Goal: Task Accomplishment & Management: Complete application form

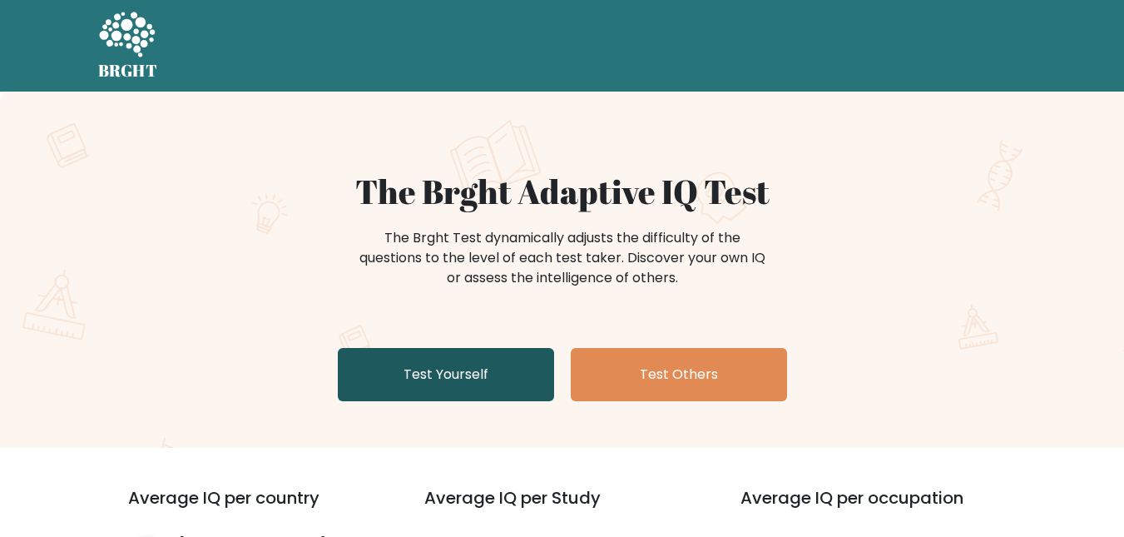
click at [507, 390] on link "Test Yourself" at bounding box center [446, 374] width 216 height 53
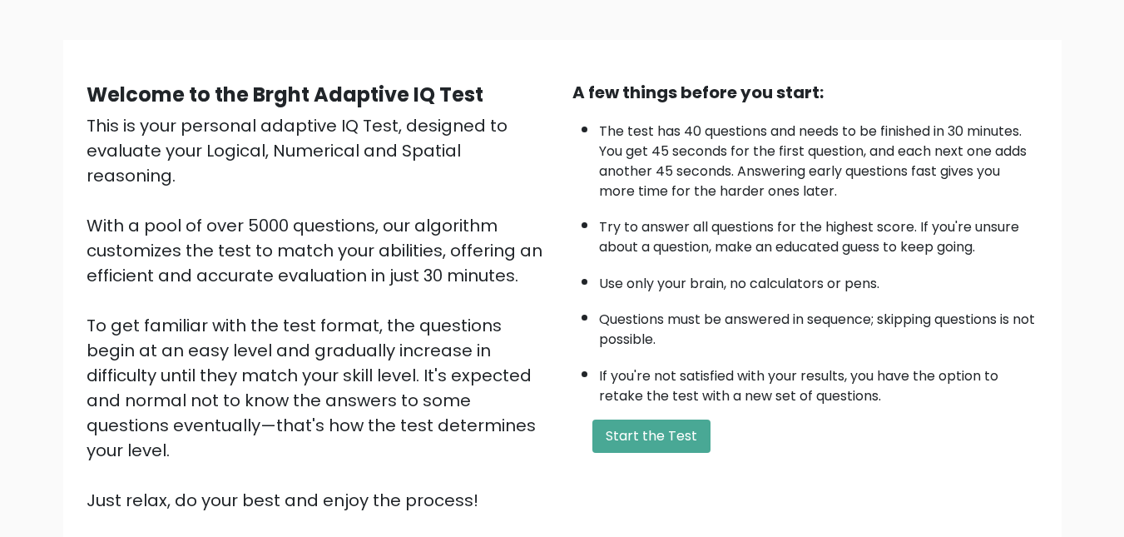
scroll to position [104, 0]
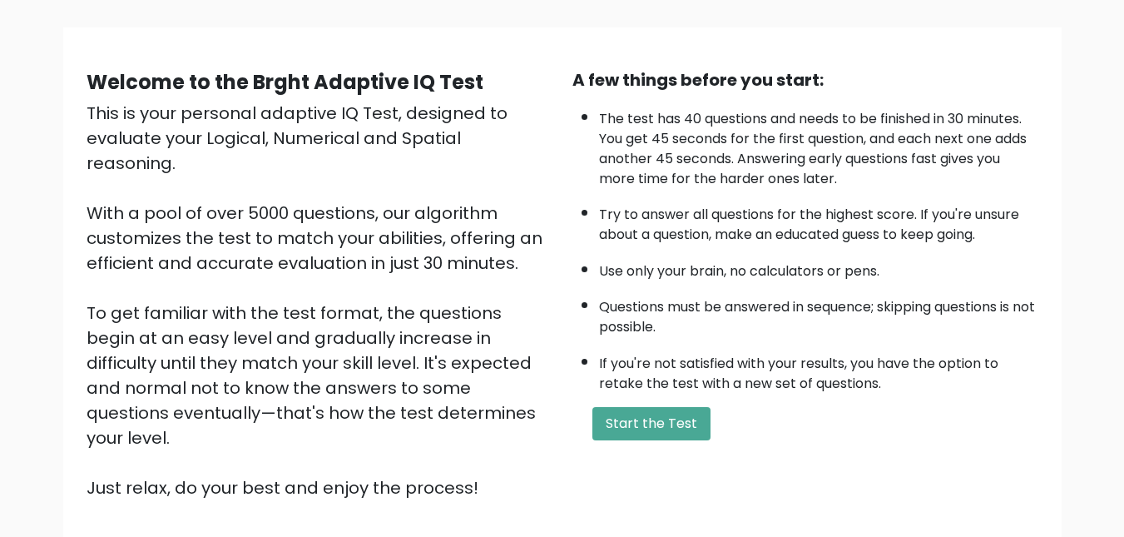
click at [513, 97] on div "Welcome to the Brght Adaptive IQ Test" at bounding box center [320, 82] width 466 height 30
click at [674, 428] on button "Start the Test" at bounding box center [652, 423] width 118 height 33
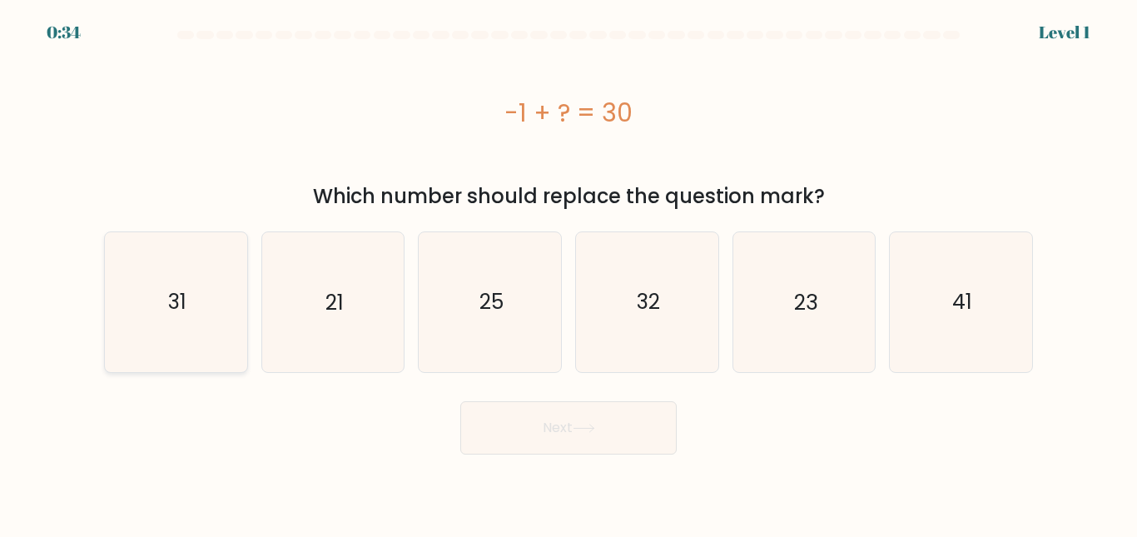
click at [191, 316] on icon "31" at bounding box center [176, 301] width 139 height 139
click at [568, 273] on input "a. 31" at bounding box center [568, 271] width 1 height 4
radio input "true"
click at [628, 433] on button "Next" at bounding box center [568, 427] width 216 height 53
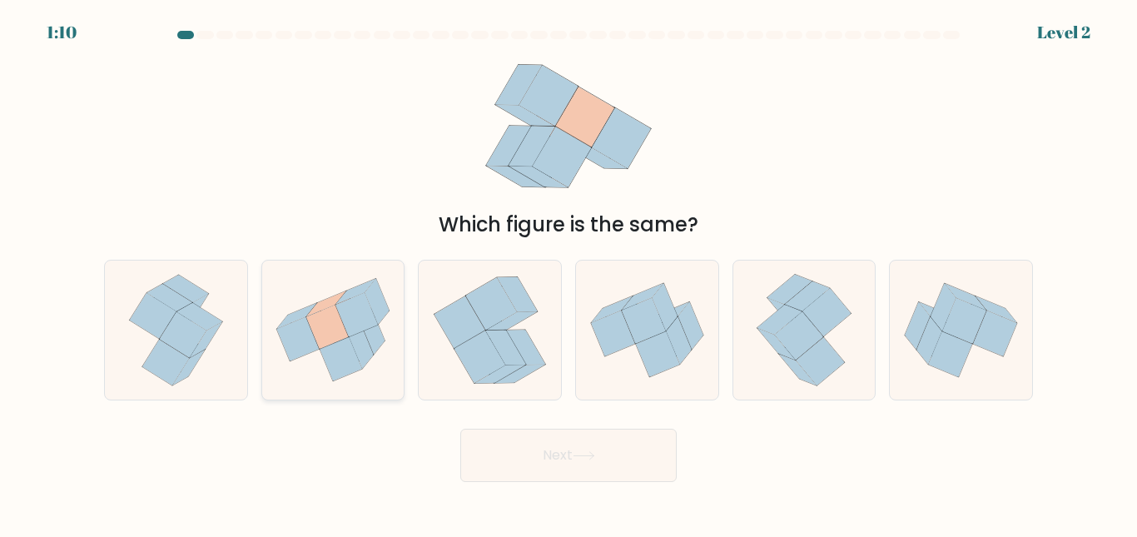
click at [307, 337] on icon at bounding box center [297, 339] width 42 height 44
click at [568, 273] on input "b." at bounding box center [568, 271] width 1 height 4
radio input "true"
click at [572, 446] on button "Next" at bounding box center [568, 455] width 216 height 53
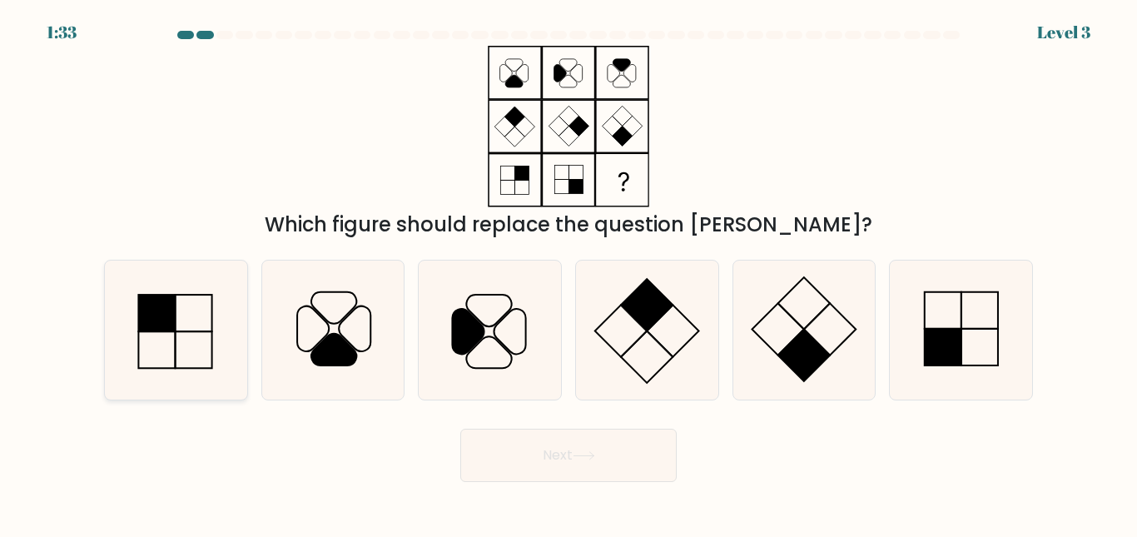
click at [174, 333] on icon at bounding box center [176, 329] width 139 height 139
click at [568, 273] on input "a." at bounding box center [568, 271] width 1 height 4
radio input "true"
click at [658, 455] on button "Next" at bounding box center [568, 455] width 216 height 53
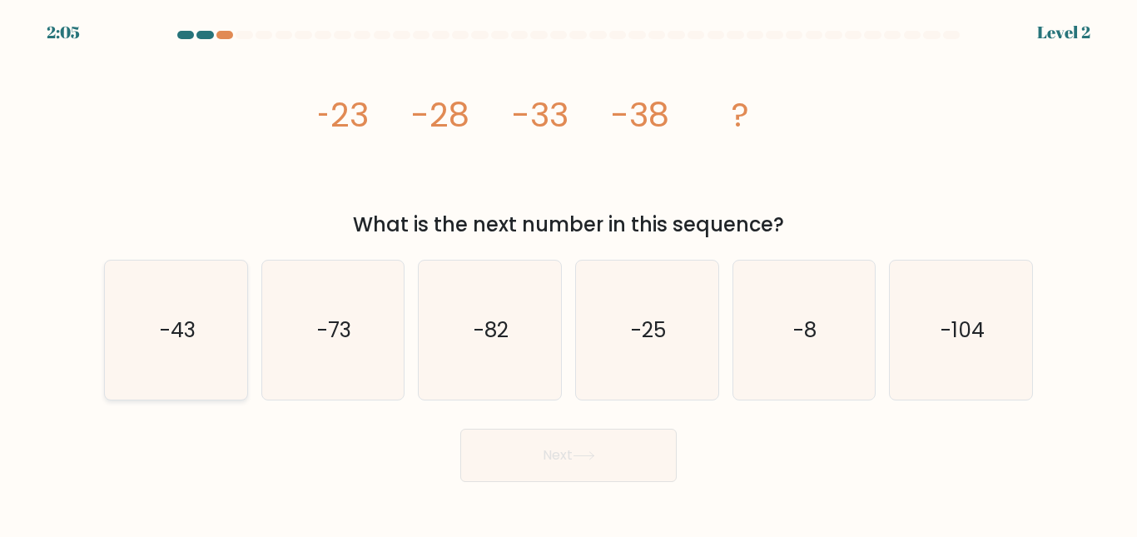
click at [156, 356] on icon "-43" at bounding box center [176, 329] width 139 height 139
click at [568, 273] on input "a. -43" at bounding box center [568, 271] width 1 height 4
radio input "true"
click at [559, 459] on button "Next" at bounding box center [568, 455] width 216 height 53
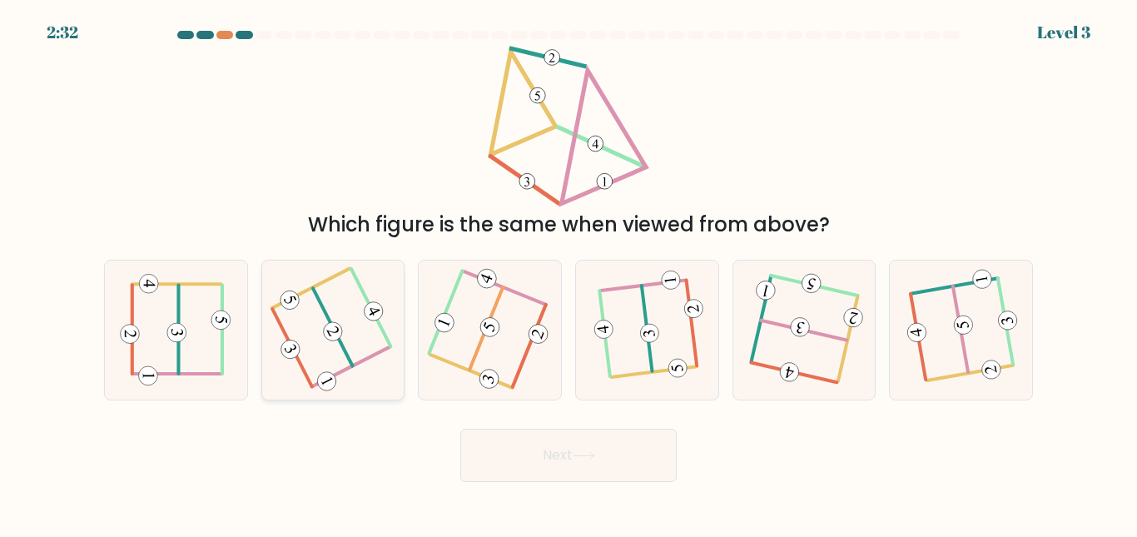
click at [312, 347] on icon at bounding box center [333, 330] width 108 height 112
click at [568, 273] on input "b." at bounding box center [568, 271] width 1 height 4
radio input "true"
click at [586, 463] on button "Next" at bounding box center [568, 455] width 216 height 53
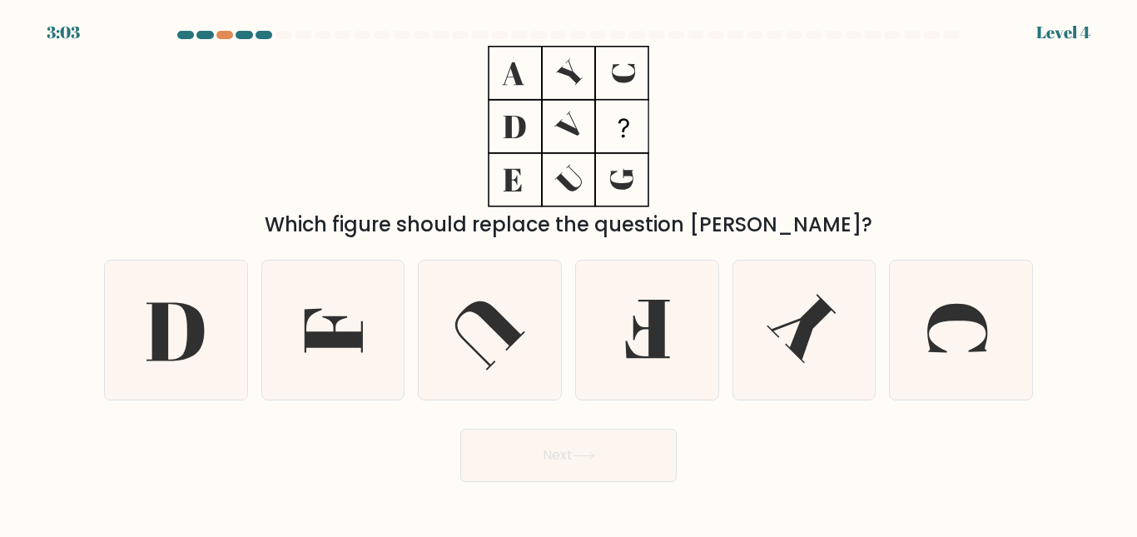
click at [213, 28] on div "3:03 Level 4" at bounding box center [568, 22] width 1137 height 45
click at [224, 35] on div at bounding box center [224, 35] width 17 height 8
click at [374, 333] on icon at bounding box center [332, 329] width 139 height 139
click at [568, 273] on input "b." at bounding box center [568, 271] width 1 height 4
radio input "true"
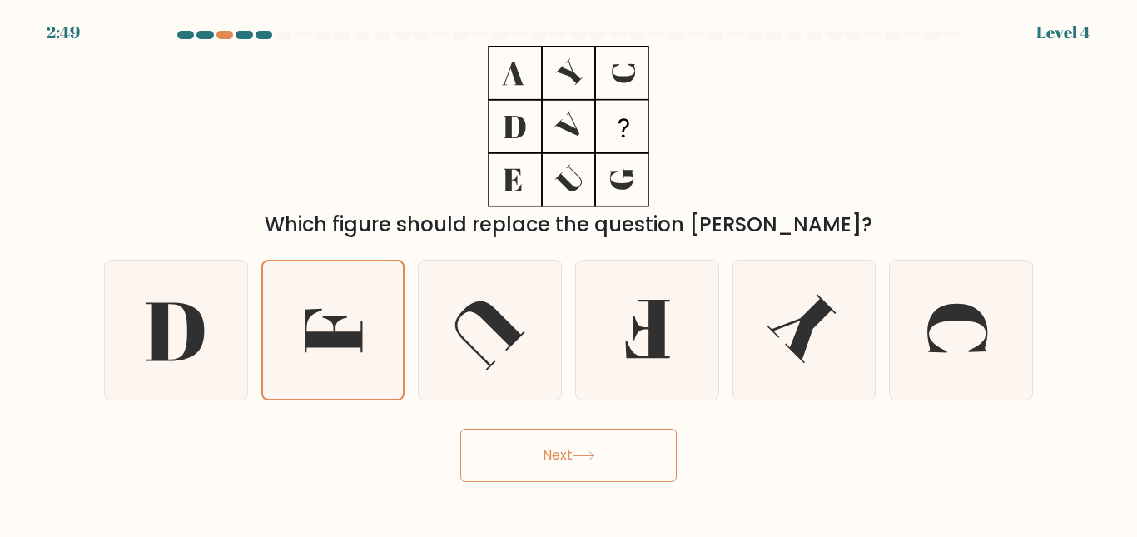
click at [508, 469] on button "Next" at bounding box center [568, 455] width 216 height 53
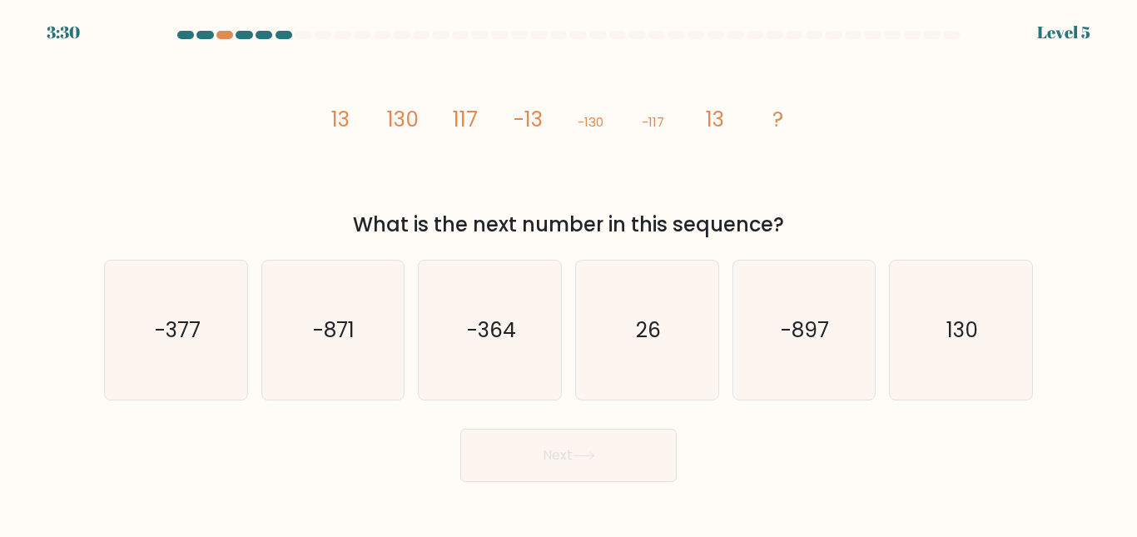
drag, startPoint x: 325, startPoint y: 125, endPoint x: 340, endPoint y: 122, distance: 15.3
click at [324, 119] on icon "image/svg+xml 13 130 117 -13 -130 -117 13 ?" at bounding box center [568, 126] width 499 height 161
click at [424, 136] on icon "image/svg+xml 13 130 117 -13 -130 -117 13 ?" at bounding box center [568, 126] width 499 height 161
click at [448, 136] on icon "image/svg+xml 13 130 117 -13 -130 -117 13 ?" at bounding box center [568, 126] width 499 height 161
click at [549, 141] on icon "image/svg+xml 13 130 117 -13 -130 -117 13 ?" at bounding box center [568, 126] width 499 height 161
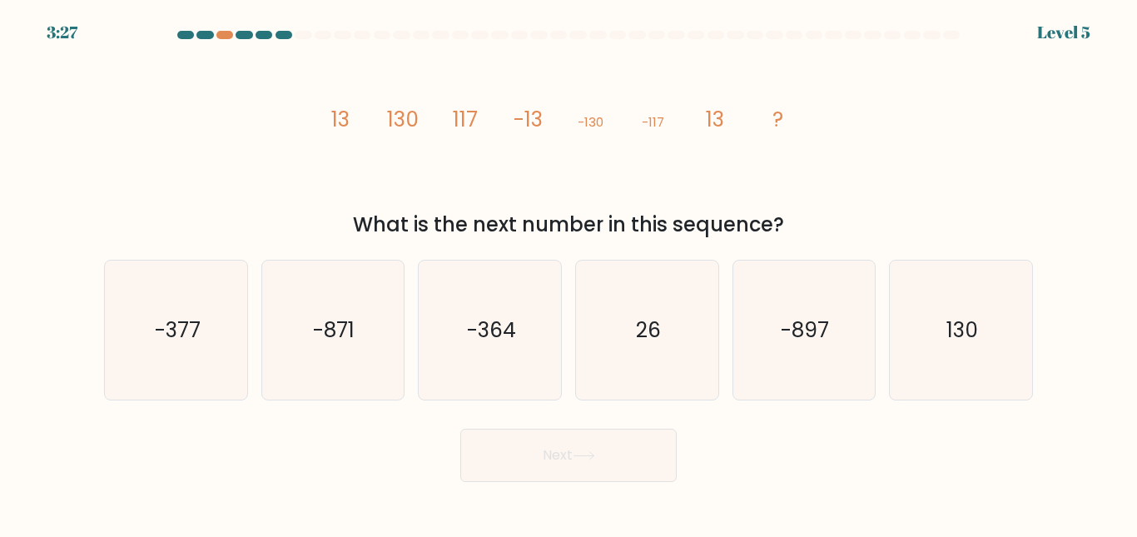
click at [581, 143] on icon "image/svg+xml 13 130 117 -13 -130 -117 13 ?" at bounding box center [568, 126] width 499 height 161
click at [657, 146] on icon "image/svg+xml 13 130 117 -13 -130 -117 13 ?" at bounding box center [568, 126] width 499 height 161
click at [718, 142] on icon "image/svg+xml 13 130 117 -13 -130 -117 13 ?" at bounding box center [568, 126] width 499 height 161
click at [829, 132] on div "image/svg+xml 13 130 117 -13 -130 -117 13 ? What is the next number in this seq…" at bounding box center [568, 143] width 949 height 194
click at [930, 399] on icon "130" at bounding box center [960, 329] width 139 height 139
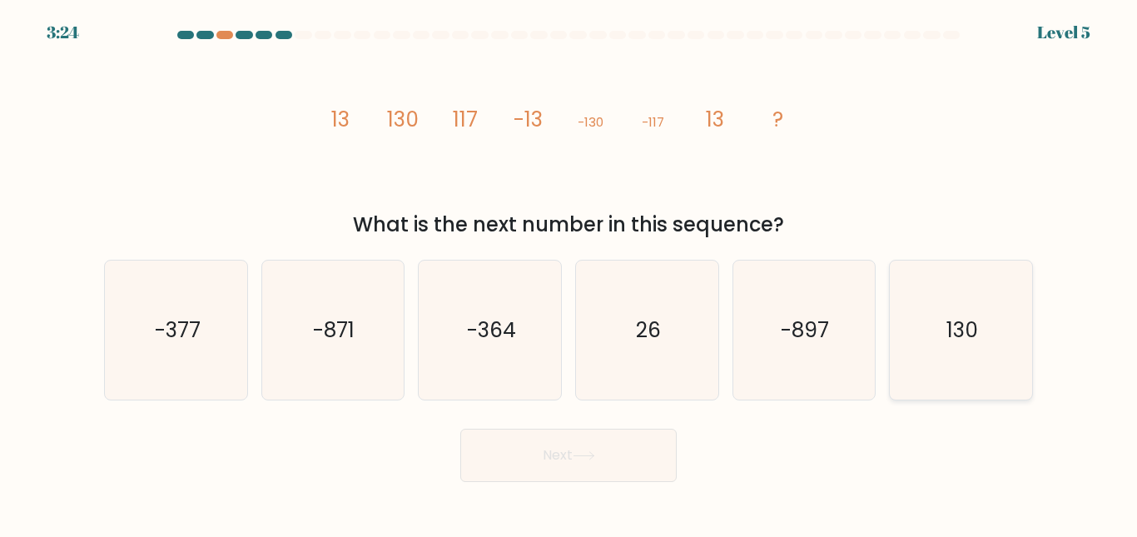
click at [569, 273] on input "f. 130" at bounding box center [568, 271] width 1 height 4
radio input "true"
click at [598, 479] on button "Next" at bounding box center [568, 455] width 216 height 53
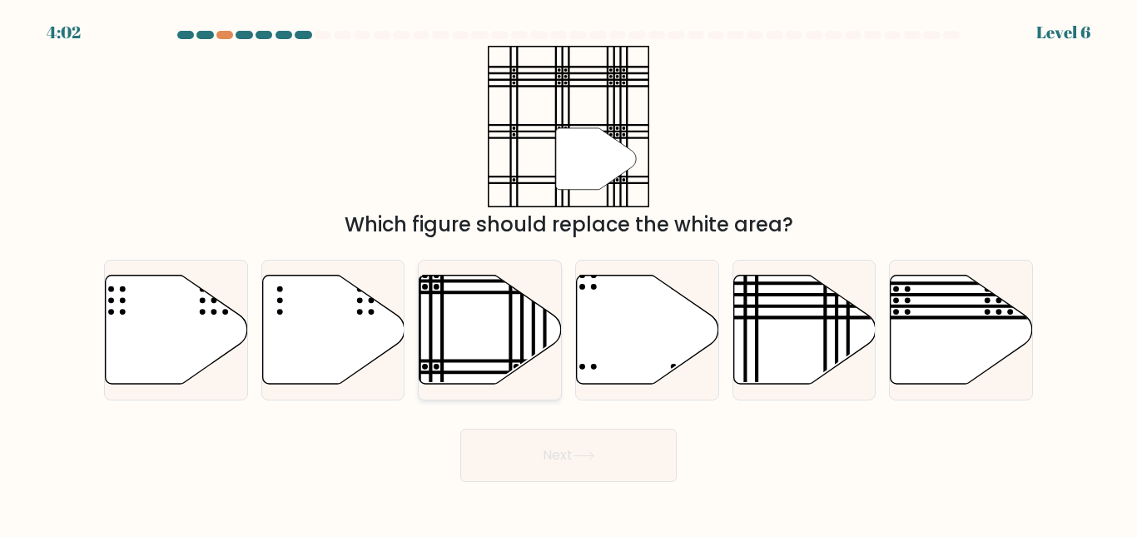
click at [480, 353] on icon at bounding box center [490, 329] width 142 height 109
click at [568, 273] on input "c." at bounding box center [568, 271] width 1 height 4
radio input "true"
click at [579, 459] on icon at bounding box center [584, 455] width 22 height 9
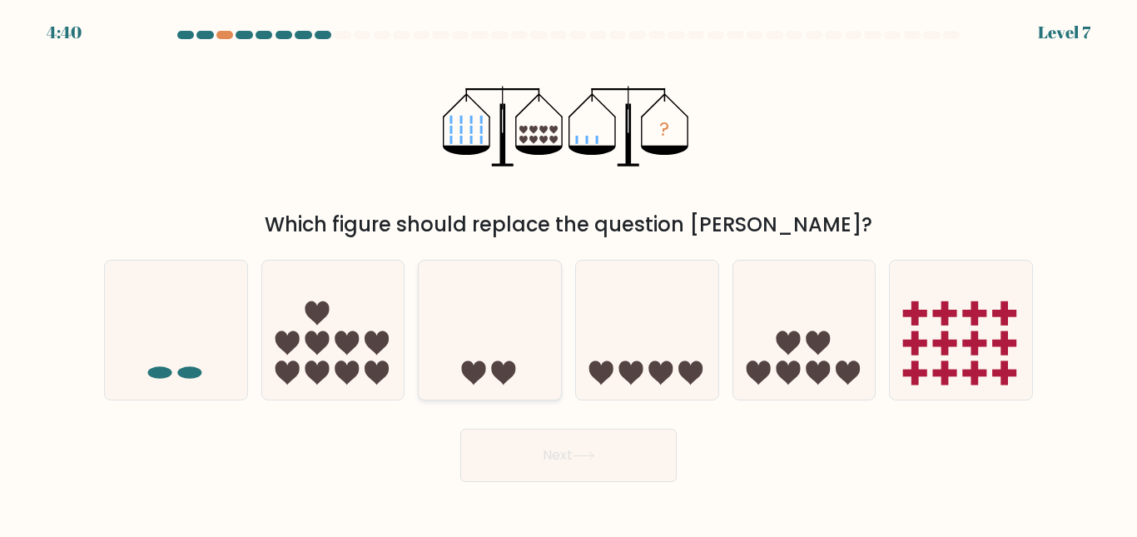
click at [503, 301] on icon at bounding box center [490, 329] width 142 height 117
click at [568, 273] on input "c." at bounding box center [568, 271] width 1 height 4
radio input "true"
click at [583, 441] on button "Next" at bounding box center [568, 455] width 216 height 53
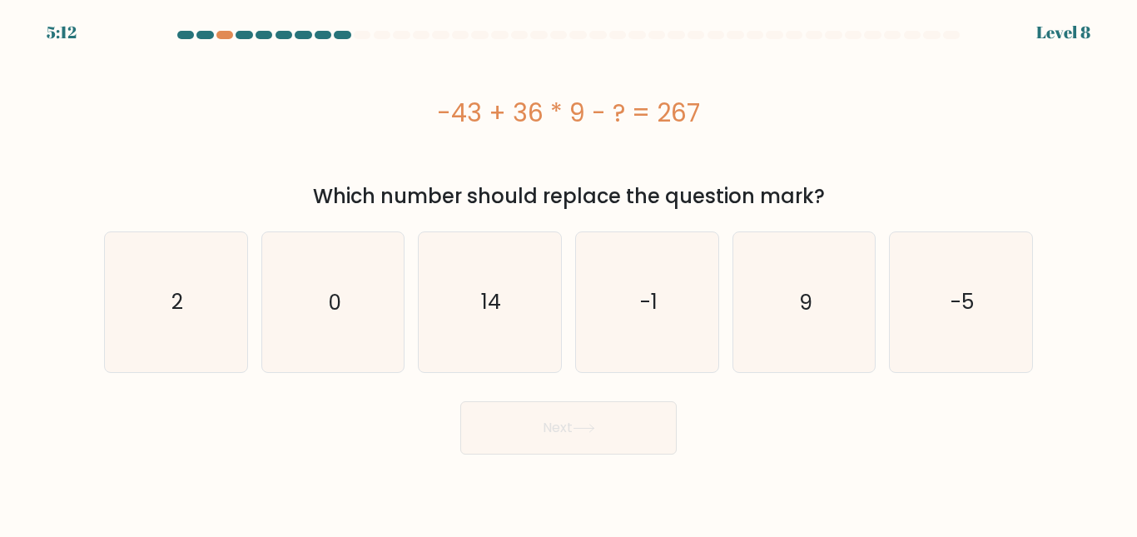
click at [462, 127] on div "-43 + 36 * 9 - ? = 267" at bounding box center [568, 112] width 929 height 37
click at [498, 126] on div "-43 + 36 * 9 - ? = 267" at bounding box center [568, 112] width 929 height 37
click at [543, 118] on div "-43 + 36 * 9 - ? = 267" at bounding box center [568, 112] width 929 height 37
click at [523, 292] on icon "14" at bounding box center [489, 301] width 139 height 139
click at [568, 273] on input "c. 14" at bounding box center [568, 271] width 1 height 4
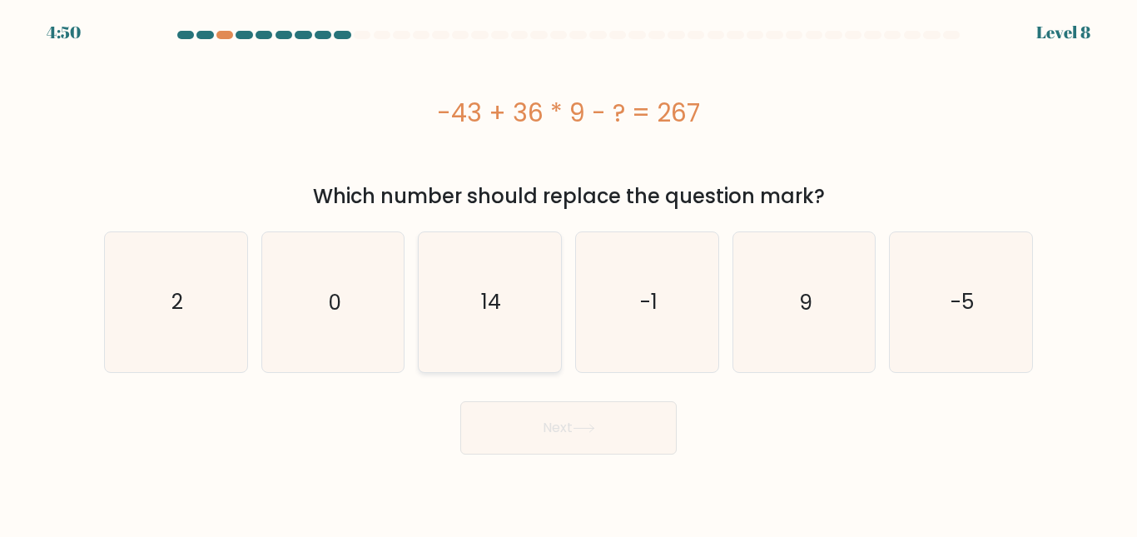
radio input "true"
click at [588, 428] on icon at bounding box center [583, 427] width 20 height 7
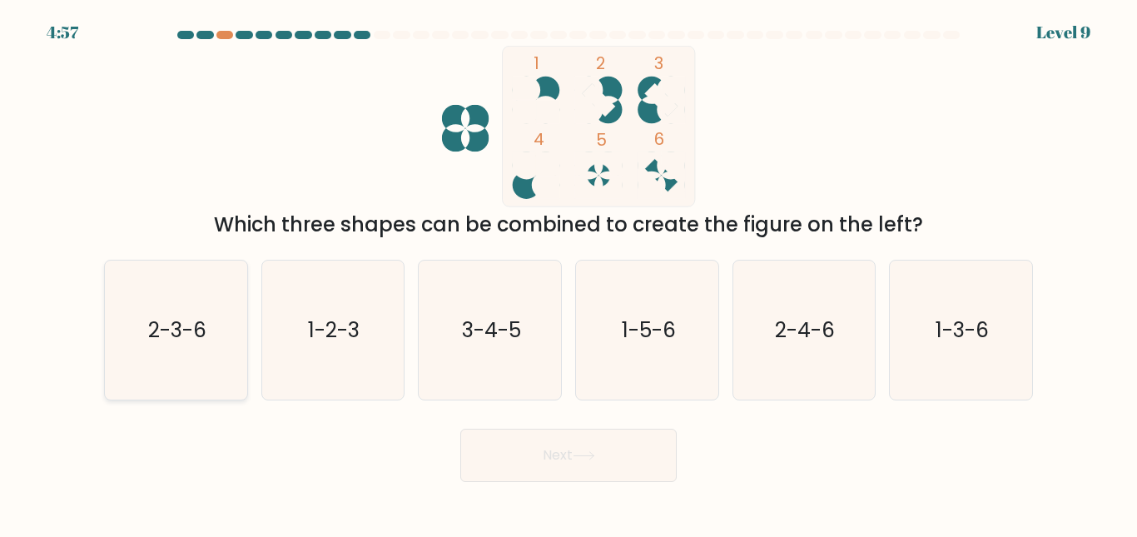
click at [230, 361] on icon "2-3-6" at bounding box center [176, 329] width 139 height 139
click at [568, 273] on input "a. 2-3-6" at bounding box center [568, 271] width 1 height 4
radio input "true"
click at [680, 470] on div "Next" at bounding box center [568, 451] width 949 height 62
click at [636, 466] on button "Next" at bounding box center [568, 455] width 216 height 53
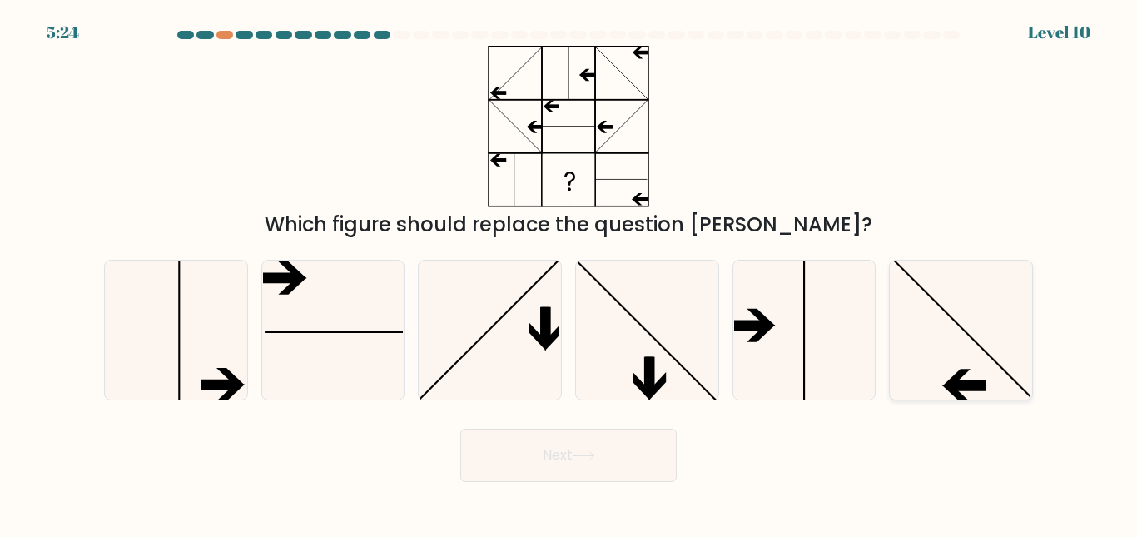
click at [955, 335] on icon at bounding box center [960, 329] width 139 height 139
click at [569, 273] on input "f." at bounding box center [568, 271] width 1 height 4
radio input "true"
click at [651, 464] on button "Next" at bounding box center [568, 455] width 216 height 53
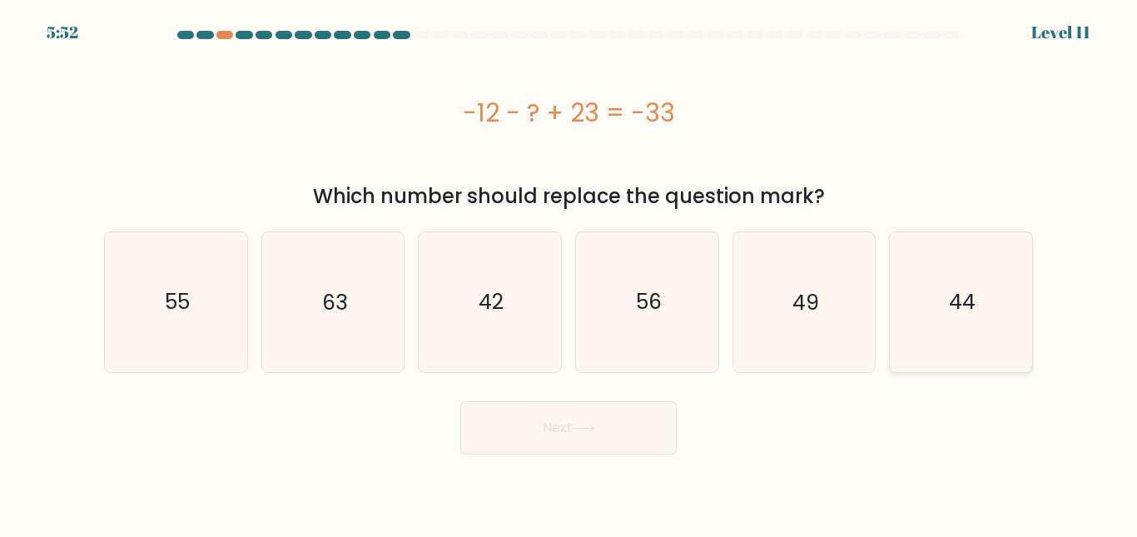
click at [914, 324] on icon "44" at bounding box center [960, 301] width 139 height 139
click at [569, 273] on input "f. 44" at bounding box center [568, 271] width 1 height 4
radio input "true"
click at [639, 419] on button "Next" at bounding box center [568, 427] width 216 height 53
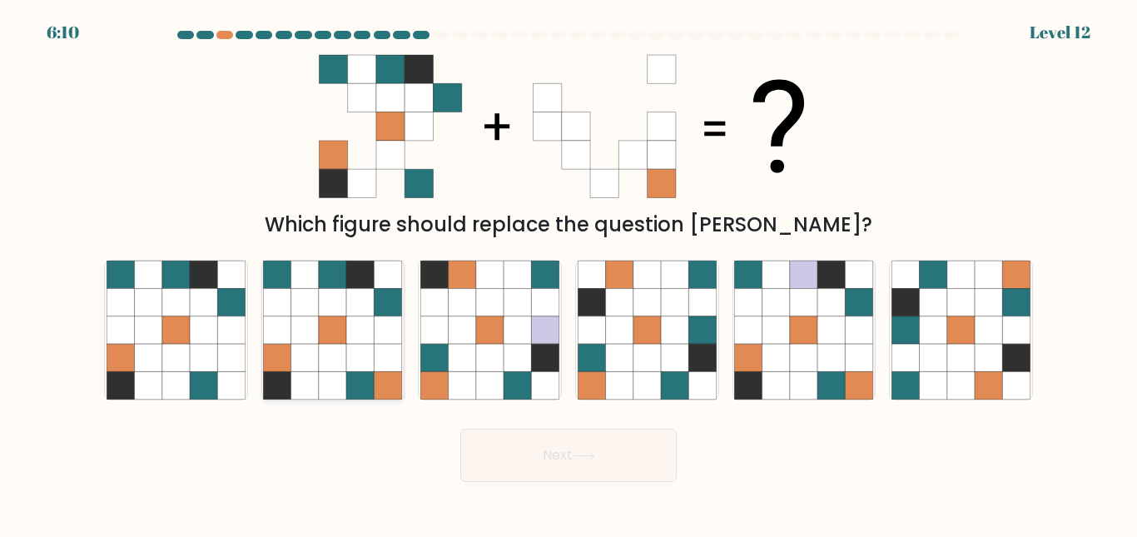
click at [360, 380] on icon at bounding box center [360, 384] width 27 height 27
click at [568, 273] on input "b." at bounding box center [568, 271] width 1 height 4
radio input "true"
click at [608, 444] on button "Next" at bounding box center [568, 455] width 216 height 53
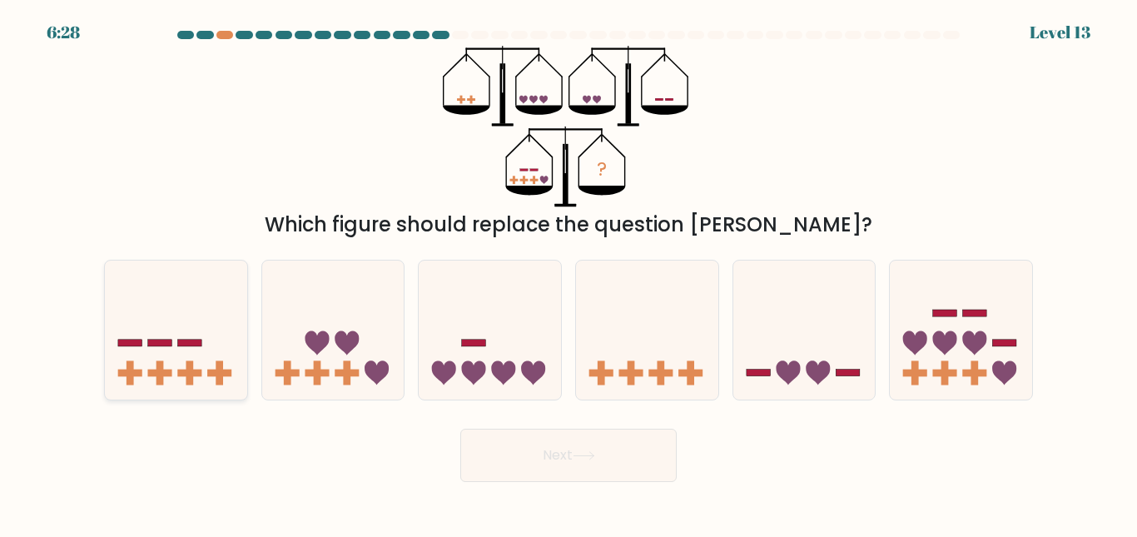
click at [213, 350] on icon at bounding box center [176, 329] width 142 height 117
click at [568, 273] on input "a." at bounding box center [568, 271] width 1 height 4
radio input "true"
click at [496, 443] on button "Next" at bounding box center [568, 455] width 216 height 53
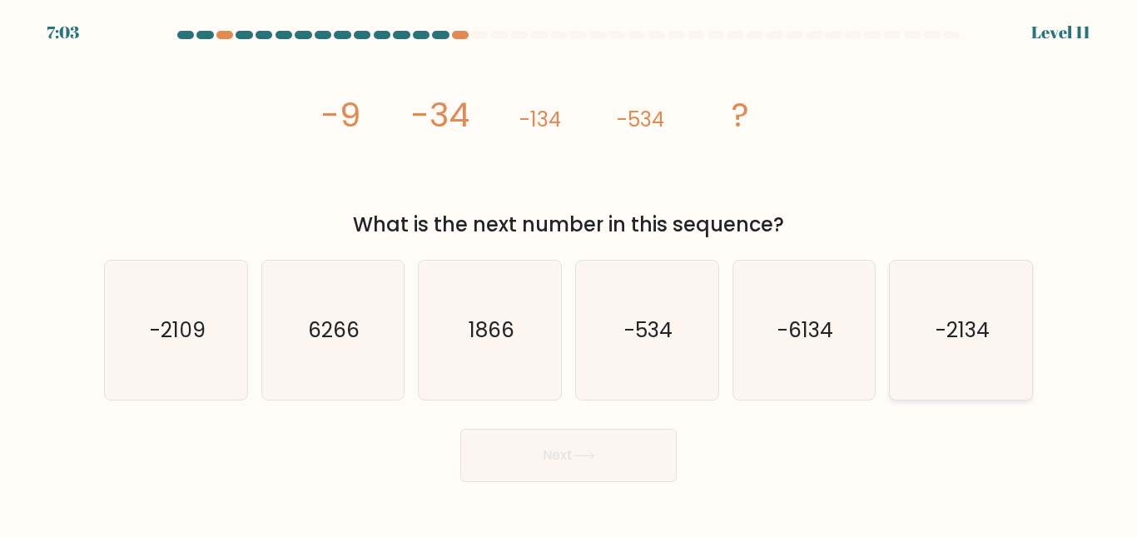
click at [921, 346] on icon "-2134" at bounding box center [960, 329] width 139 height 139
click at [569, 273] on input "f. -2134" at bounding box center [568, 271] width 1 height 4
radio input "true"
click at [627, 429] on button "Next" at bounding box center [568, 455] width 216 height 53
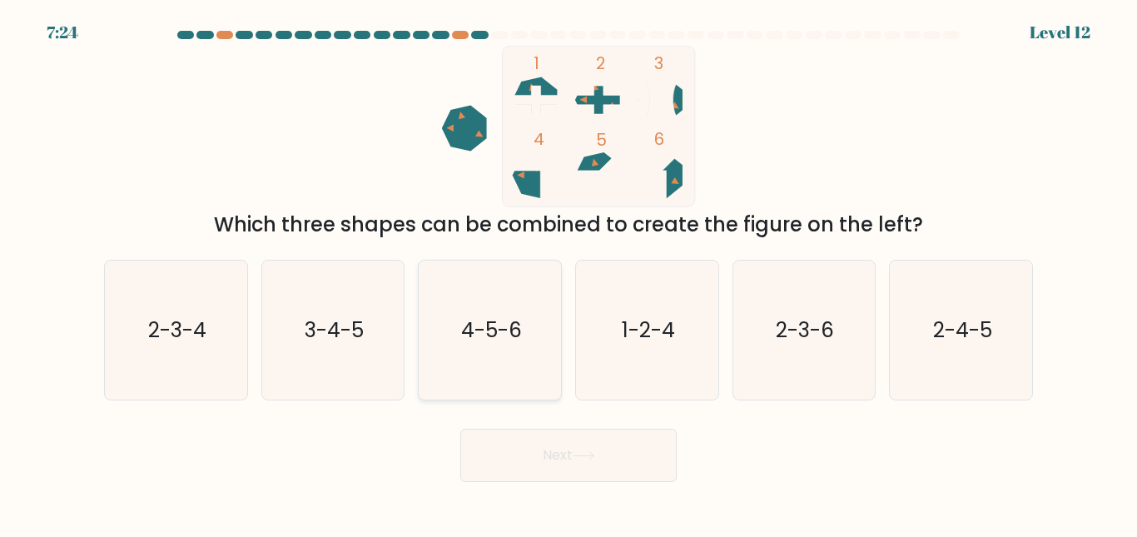
click at [472, 350] on icon "4-5-6" at bounding box center [489, 329] width 139 height 139
click at [568, 273] on input "c. 4-5-6" at bounding box center [568, 271] width 1 height 4
radio input "true"
click at [532, 447] on button "Next" at bounding box center [568, 455] width 216 height 53
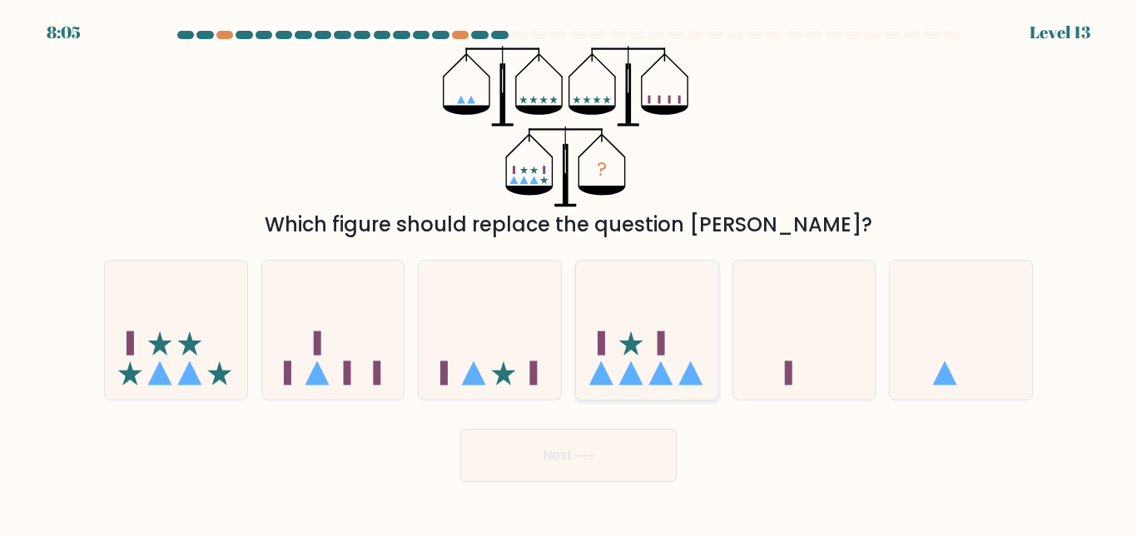
click at [615, 367] on icon at bounding box center [647, 329] width 142 height 117
click at [569, 273] on input "d." at bounding box center [568, 271] width 1 height 4
radio input "true"
click at [664, 457] on button "Next" at bounding box center [568, 455] width 216 height 53
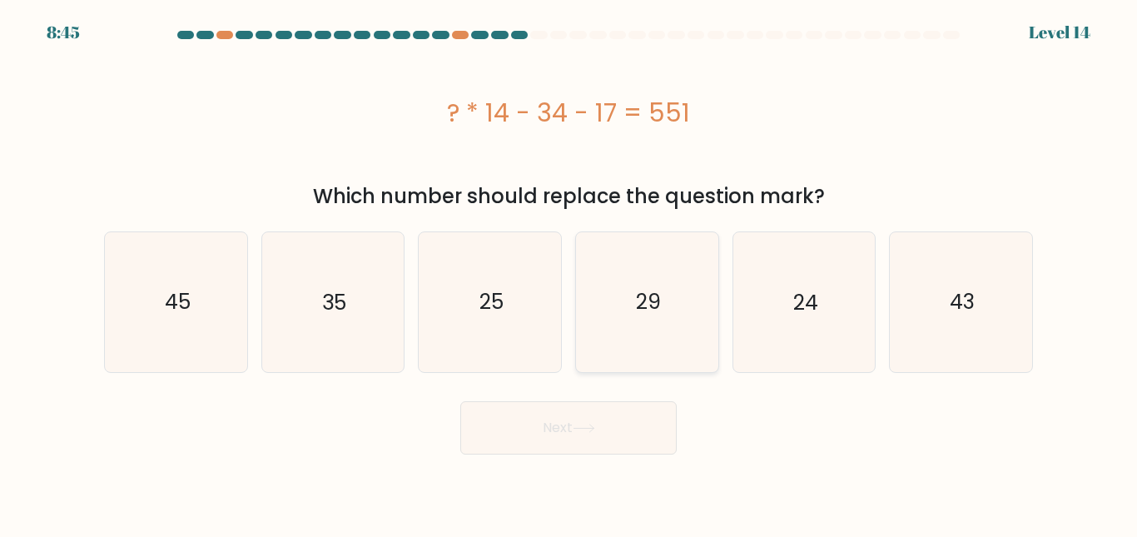
click at [614, 303] on icon "29" at bounding box center [647, 301] width 139 height 139
click at [569, 273] on input "d. 29" at bounding box center [568, 271] width 1 height 4
radio input "true"
click at [630, 424] on button "Next" at bounding box center [568, 427] width 216 height 53
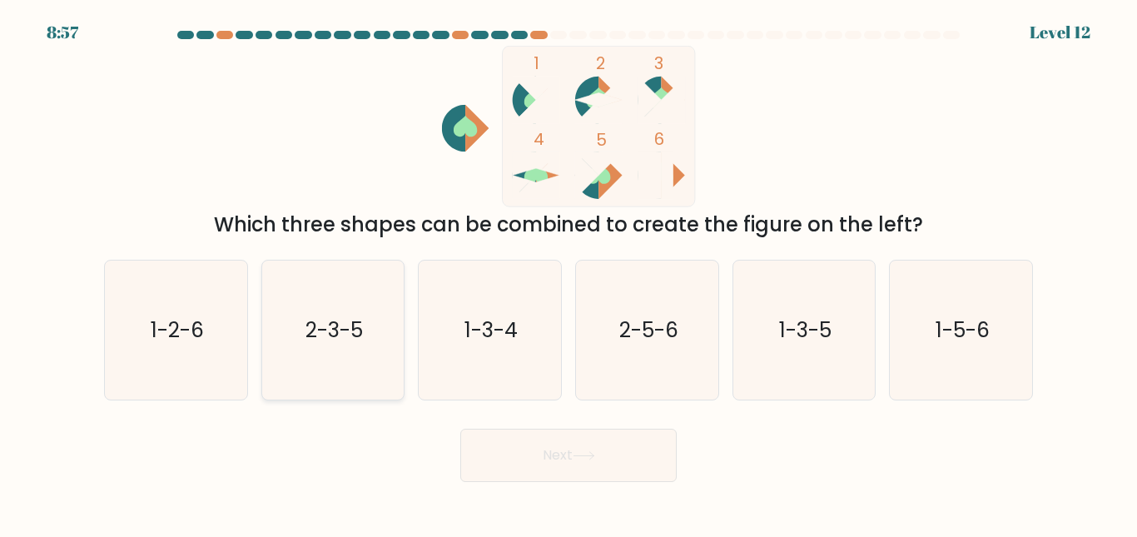
click at [378, 367] on icon "2-3-5" at bounding box center [332, 329] width 139 height 139
click at [568, 273] on input "b. 2-3-5" at bounding box center [568, 271] width 1 height 4
radio input "true"
click at [514, 448] on button "Next" at bounding box center [568, 455] width 216 height 53
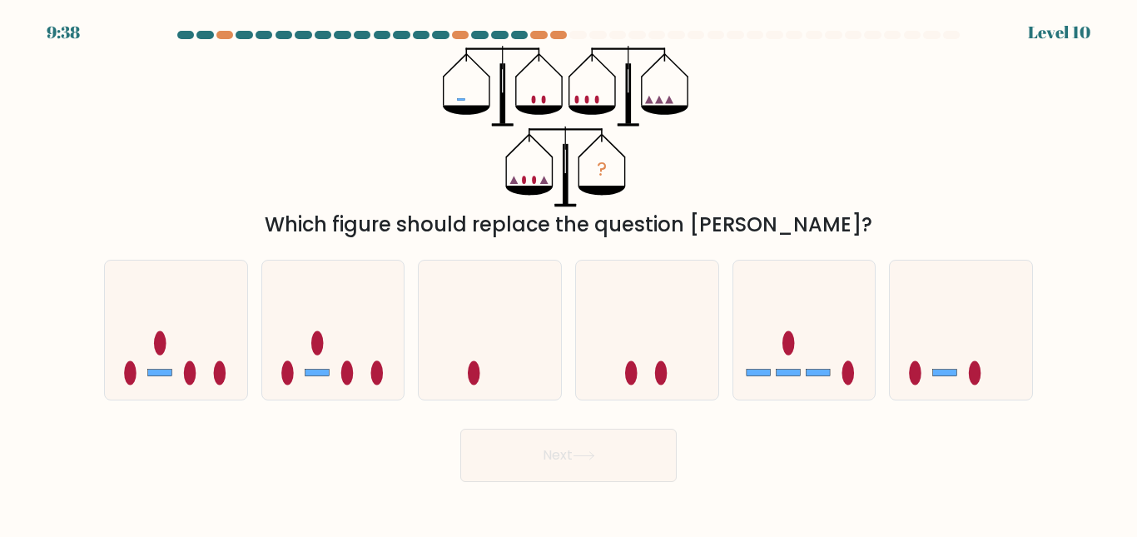
click at [413, 387] on div "c." at bounding box center [489, 330] width 157 height 141
click at [372, 371] on ellipse at bounding box center [377, 372] width 12 height 24
click at [568, 273] on input "b." at bounding box center [568, 271] width 1 height 4
radio input "true"
click at [568, 443] on button "Next" at bounding box center [568, 455] width 216 height 53
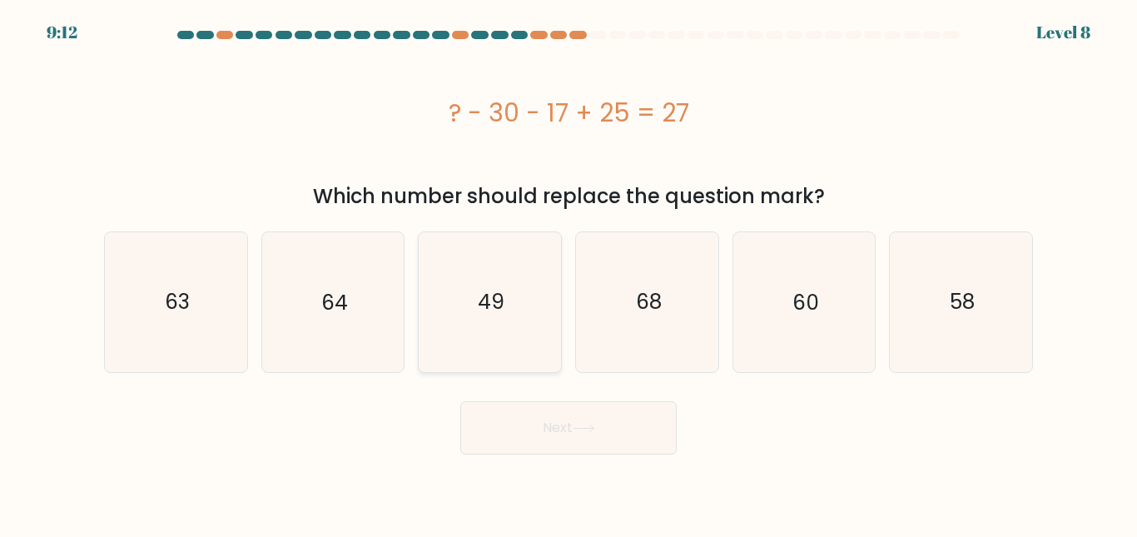
click at [508, 325] on icon "49" at bounding box center [489, 301] width 139 height 139
click at [568, 273] on input "c. 49" at bounding box center [568, 271] width 1 height 4
radio input "true"
click at [587, 432] on icon at bounding box center [584, 428] width 22 height 9
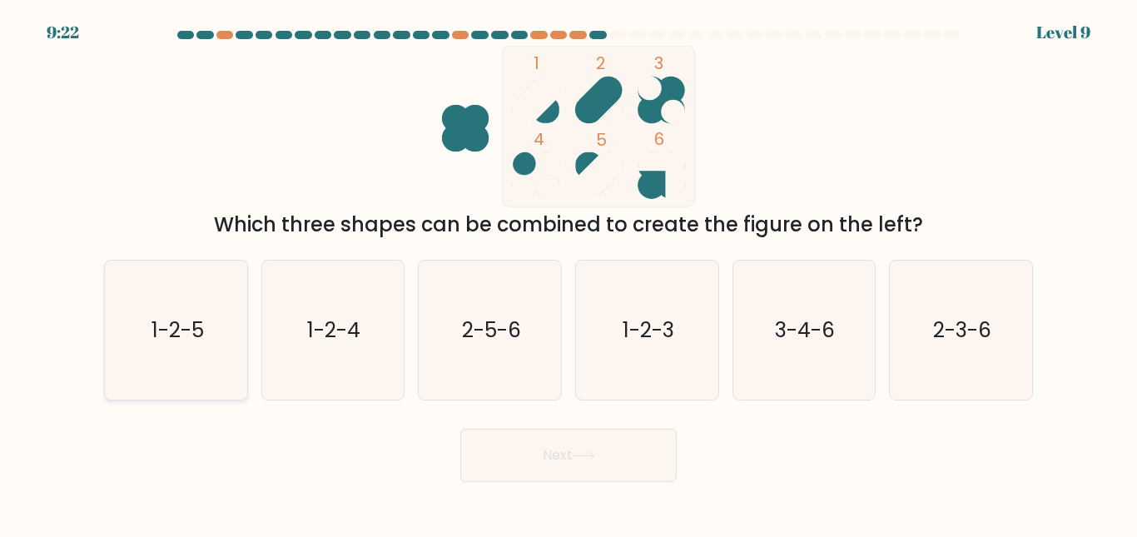
click at [208, 341] on icon "1-2-5" at bounding box center [176, 329] width 139 height 139
click at [568, 273] on input "a. 1-2-5" at bounding box center [568, 271] width 1 height 4
radio input "true"
click at [617, 448] on button "Next" at bounding box center [568, 455] width 216 height 53
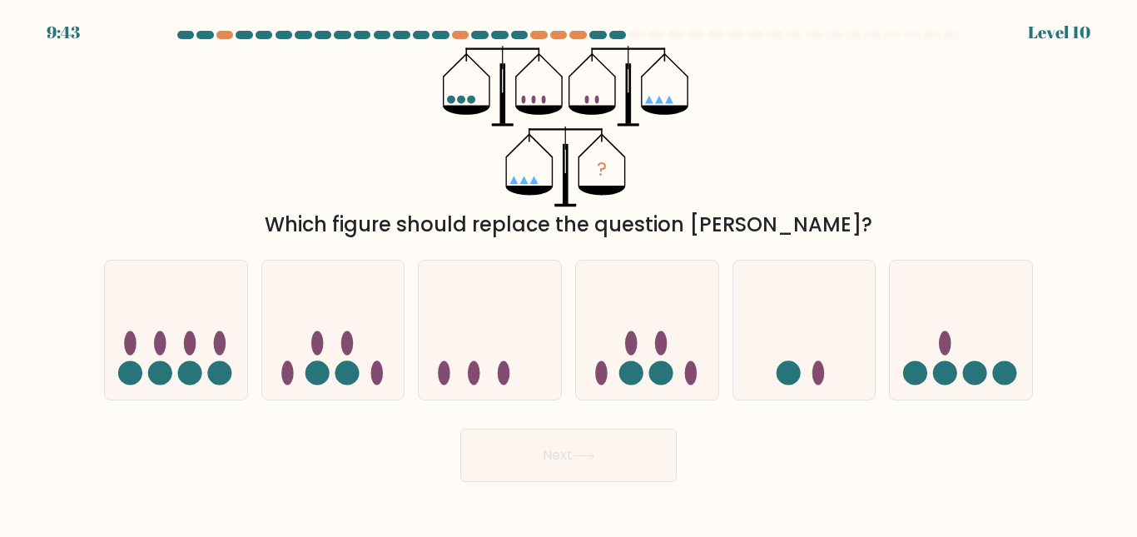
click at [562, 321] on div "c." at bounding box center [489, 330] width 157 height 141
click at [423, 347] on icon at bounding box center [490, 329] width 142 height 117
click at [568, 273] on input "c." at bounding box center [568, 271] width 1 height 4
radio input "true"
click at [343, 354] on icon at bounding box center [333, 329] width 142 height 117
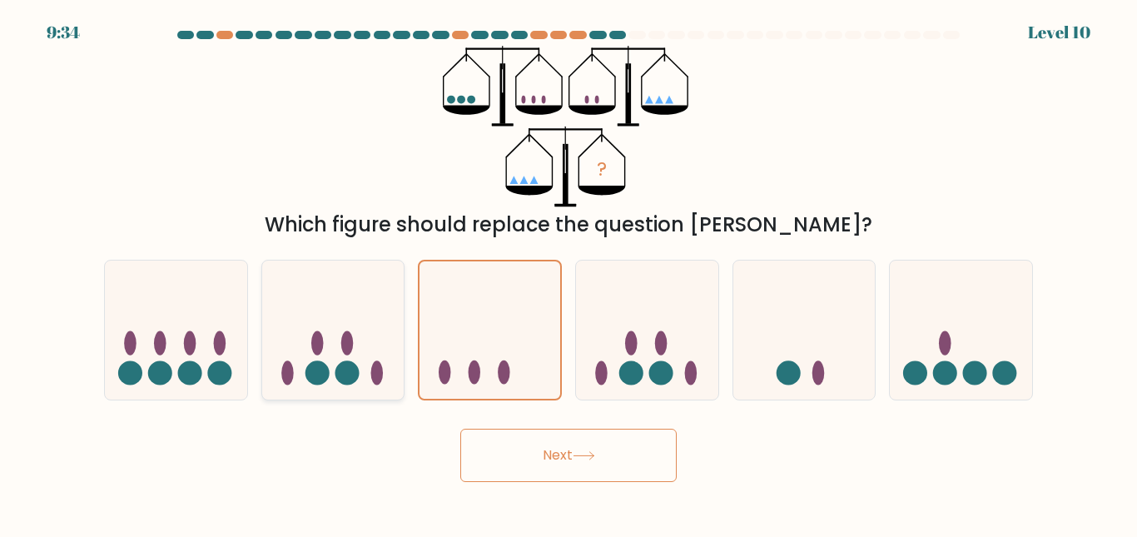
click at [568, 273] on input "b." at bounding box center [568, 271] width 1 height 4
radio input "true"
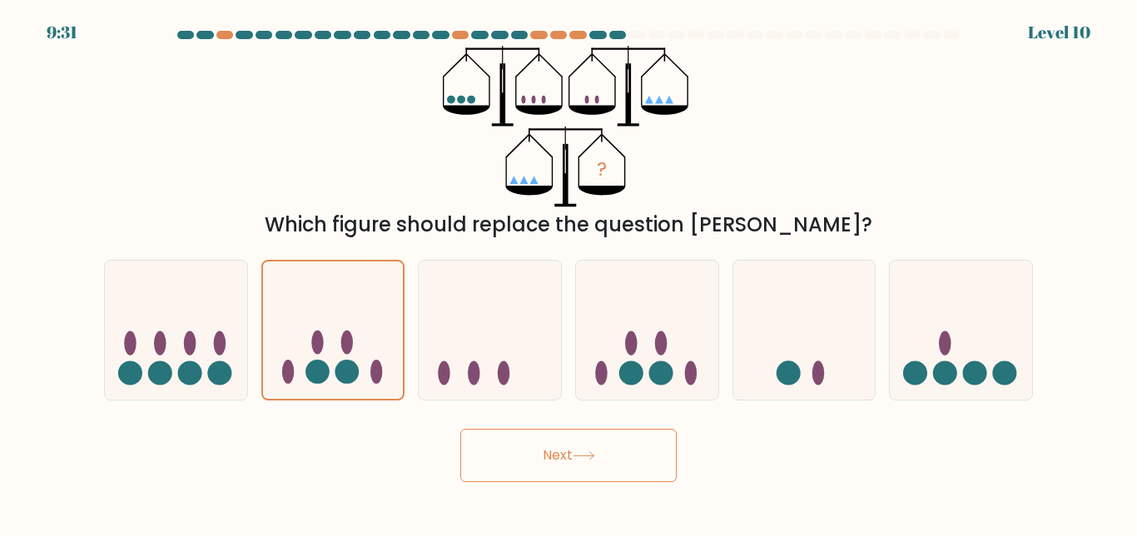
click at [550, 464] on button "Next" at bounding box center [568, 455] width 216 height 53
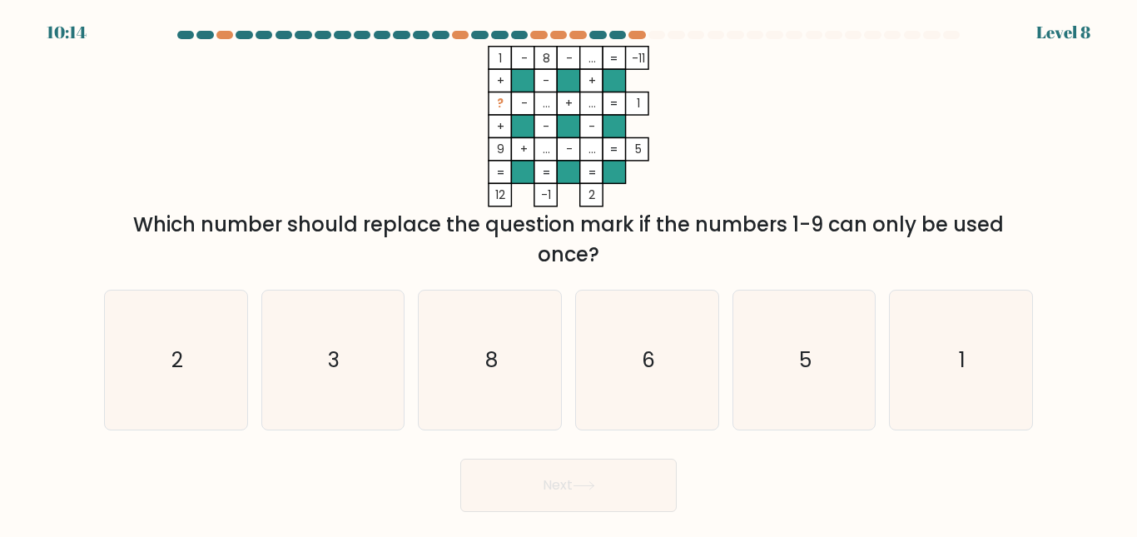
click at [550, 464] on button "Next" at bounding box center [568, 485] width 216 height 53
click at [709, 160] on icon "1 - 8 - ... -11 + - + ? - ... + ... 1 + - - 9 + ... - ... = 5 = = = = 12 -1 2 =" at bounding box center [568, 126] width 499 height 161
click at [649, 228] on div "Which number should replace the question mark if the numbers 1-9 can only be us…" at bounding box center [568, 240] width 909 height 60
click at [637, 460] on button "Next" at bounding box center [568, 485] width 216 height 53
click at [715, 251] on div "Which number should replace the question mark if the numbers 1-9 can only be us…" at bounding box center [568, 240] width 909 height 60
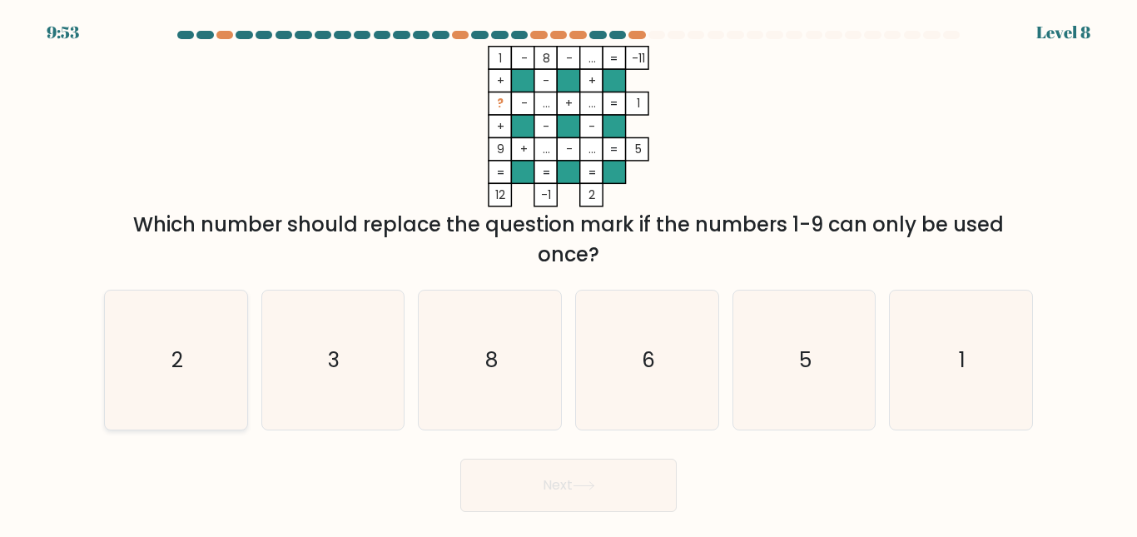
click at [226, 370] on icon "2" at bounding box center [176, 359] width 139 height 139
click at [568, 273] on input "a. 2" at bounding box center [568, 271] width 1 height 4
radio input "true"
click at [603, 485] on button "Next" at bounding box center [568, 485] width 216 height 53
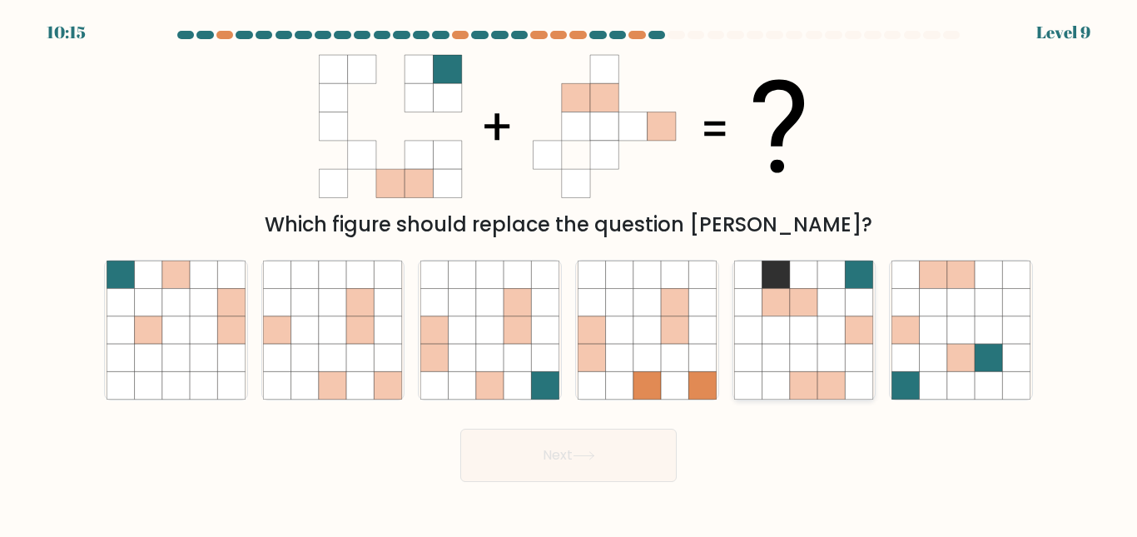
click at [821, 329] on icon at bounding box center [831, 329] width 27 height 27
click at [569, 273] on input "e." at bounding box center [568, 271] width 1 height 4
radio input "true"
click at [604, 464] on button "Next" at bounding box center [568, 455] width 216 height 53
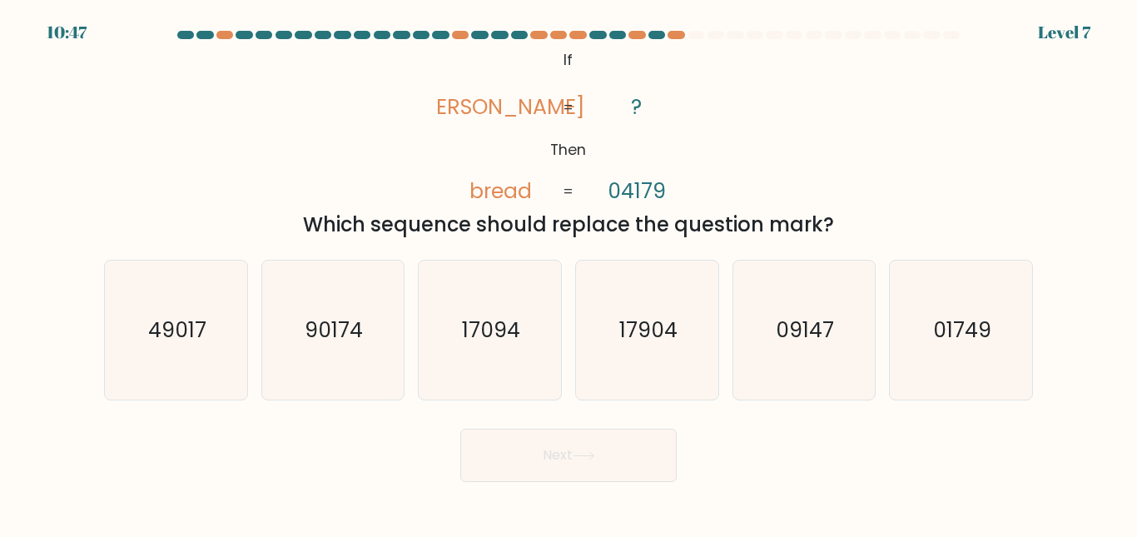
click at [488, 194] on tspan "bread" at bounding box center [500, 190] width 62 height 29
click at [516, 191] on tspan "bread" at bounding box center [500, 190] width 62 height 29
click at [624, 196] on tspan "04179" at bounding box center [637, 190] width 58 height 29
click at [647, 195] on tspan "04179" at bounding box center [637, 190] width 58 height 29
click at [464, 330] on text "17094" at bounding box center [491, 329] width 58 height 29
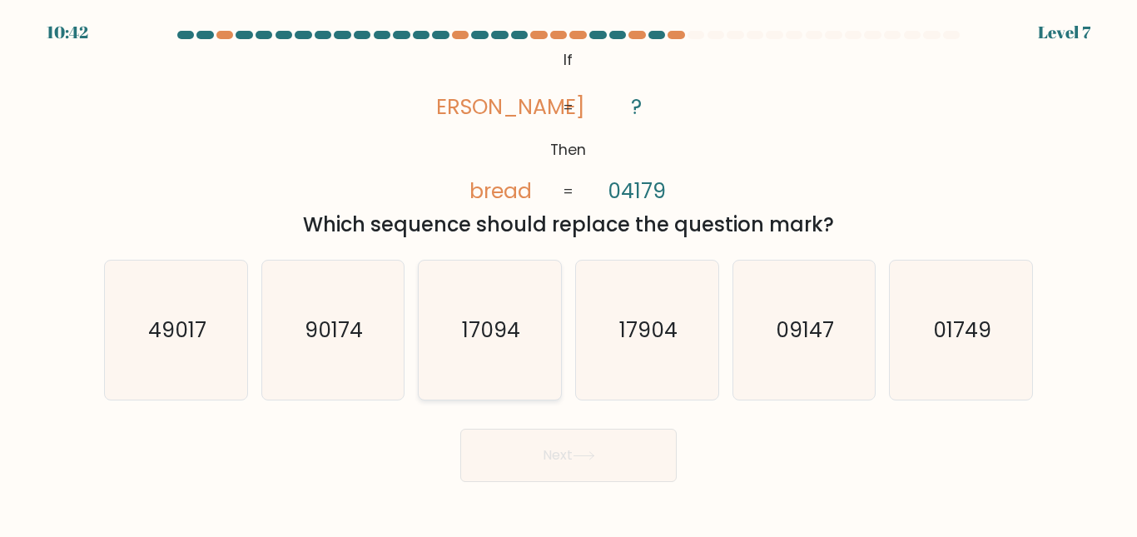
click at [568, 273] on input "c. 17094" at bounding box center [568, 271] width 1 height 4
radio input "true"
click at [836, 328] on icon "09147" at bounding box center [803, 329] width 139 height 139
click at [569, 273] on input "e. 09147" at bounding box center [568, 271] width 1 height 4
radio input "true"
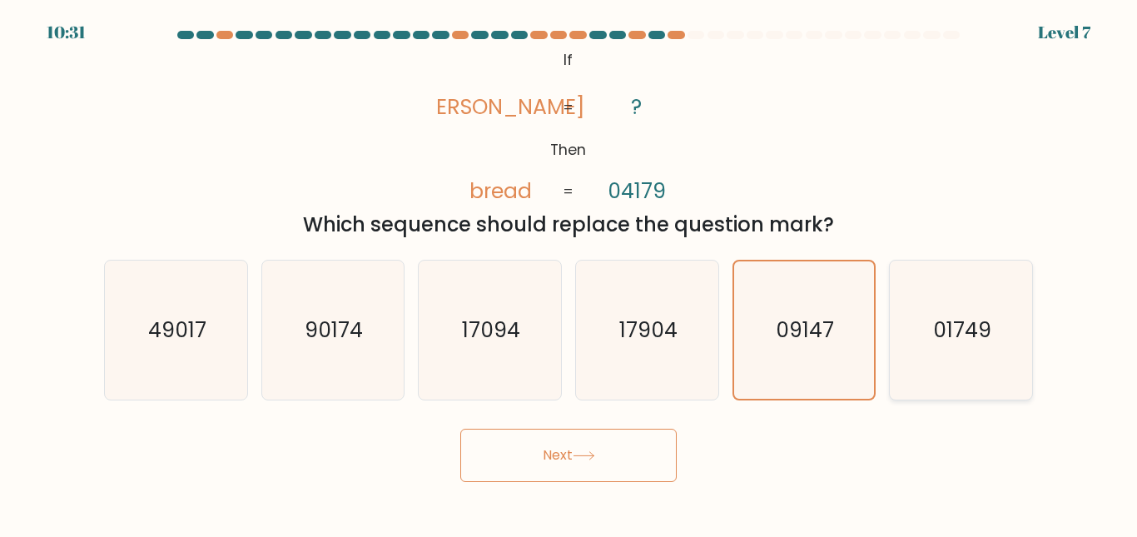
click at [989, 342] on text "01749" at bounding box center [962, 329] width 58 height 29
click at [569, 273] on input "f. 01749" at bounding box center [568, 271] width 1 height 4
radio input "true"
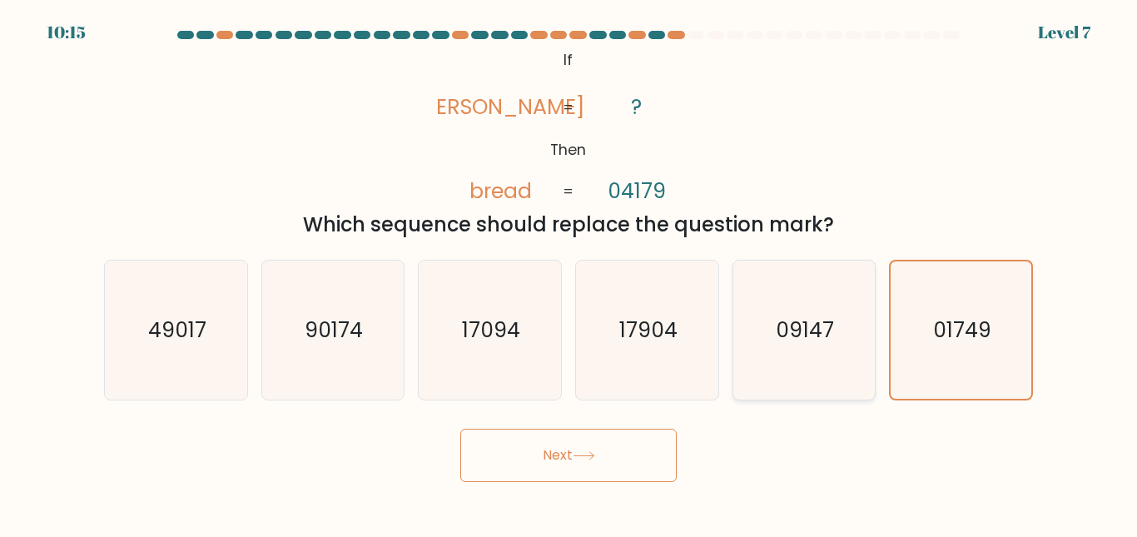
click at [827, 343] on text "09147" at bounding box center [805, 329] width 58 height 29
click at [569, 273] on input "e. 09147" at bounding box center [568, 271] width 1 height 4
radio input "true"
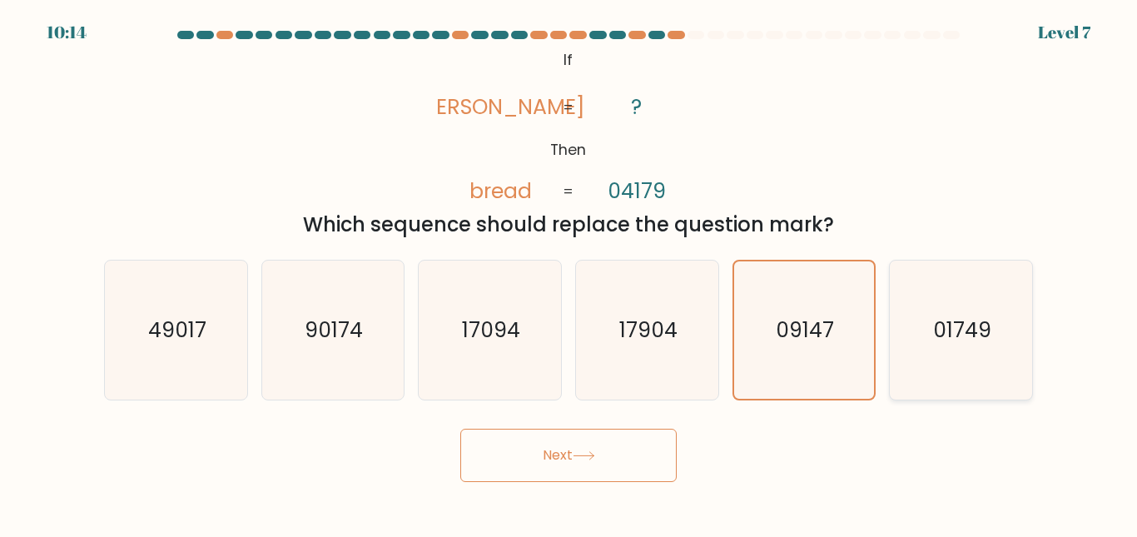
click at [904, 343] on icon "01749" at bounding box center [960, 329] width 139 height 139
click at [569, 273] on input "f. 01749" at bounding box center [568, 271] width 1 height 4
radio input "true"
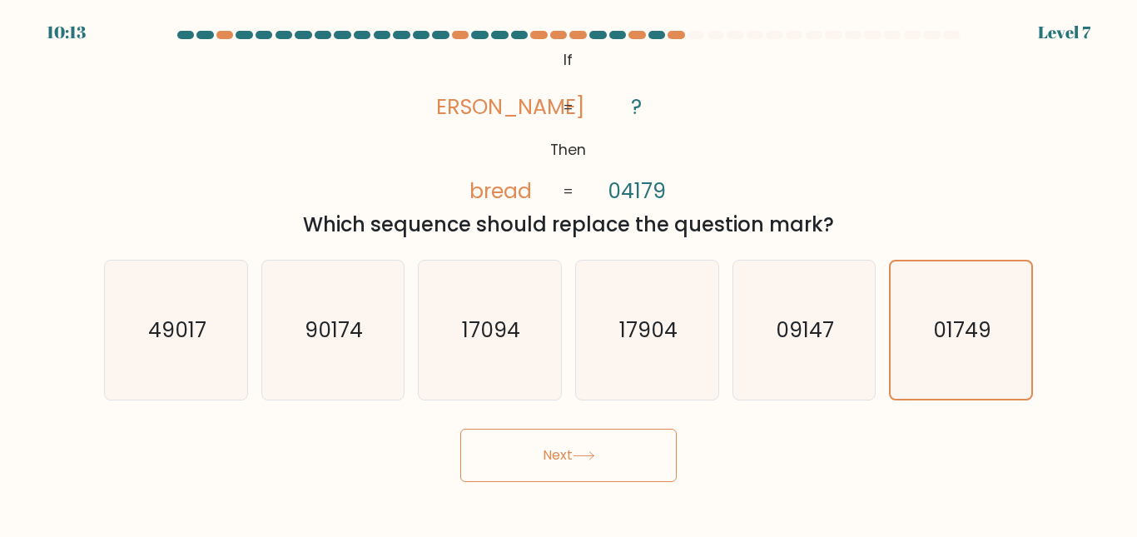
click at [611, 452] on button "Next" at bounding box center [568, 455] width 216 height 53
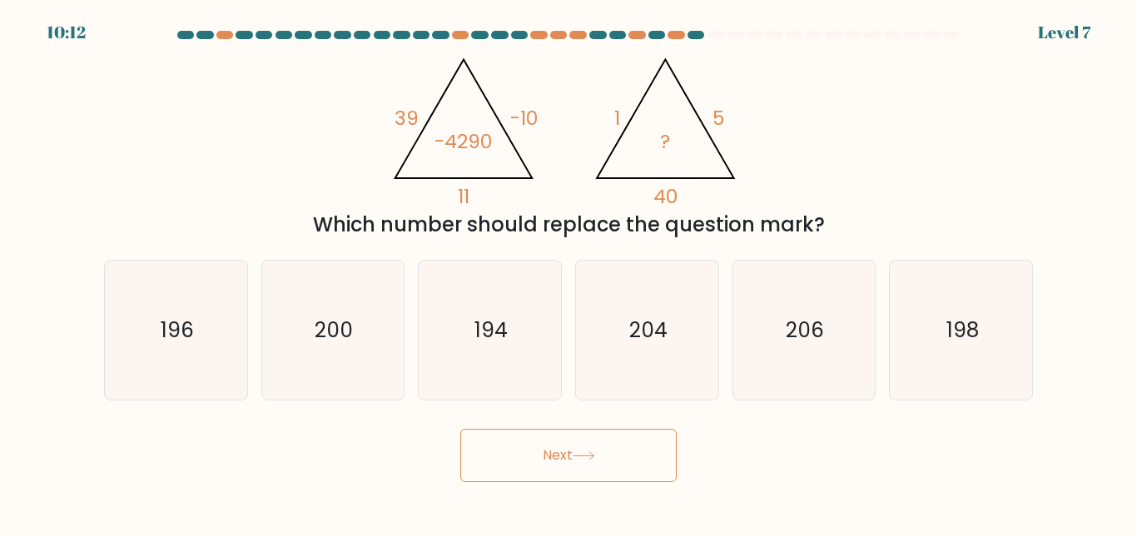
click at [611, 452] on button "Next" at bounding box center [568, 455] width 216 height 53
click at [800, 459] on div "Next" at bounding box center [568, 451] width 949 height 62
click at [405, 136] on icon "@import url('https://fonts.googleapis.com/css?family=Abril+Fatface:400,100,100i…" at bounding box center [568, 126] width 370 height 161
click at [556, 118] on icon "@import url('https://fonts.googleapis.com/css?family=Abril+Fatface:400,100,100i…" at bounding box center [568, 126] width 370 height 161
click at [477, 216] on div "Which number should replace the question mark?" at bounding box center [568, 225] width 909 height 30
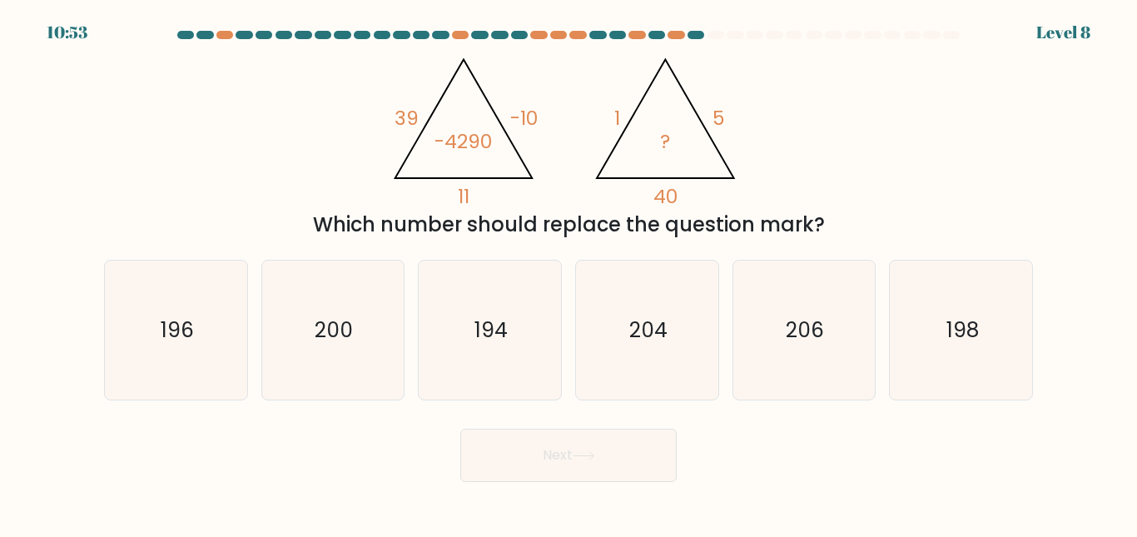
click at [628, 87] on icon "@import url('https://fonts.googleapis.com/css?family=Abril+Fatface:400,100,100i…" at bounding box center [568, 126] width 370 height 161
click at [720, 279] on div "d. 204" at bounding box center [646, 330] width 157 height 141
click at [766, 47] on div "@import url('https://fonts.googleapis.com/css?family=Abril+Fatface:400,100,100i…" at bounding box center [568, 143] width 949 height 194
click at [588, 52] on div "@import url('https://fonts.googleapis.com/css?family=Abril+Fatface:400,100,100i…" at bounding box center [568, 143] width 949 height 194
click at [503, 213] on div "Which number should replace the question mark?" at bounding box center [568, 225] width 909 height 30
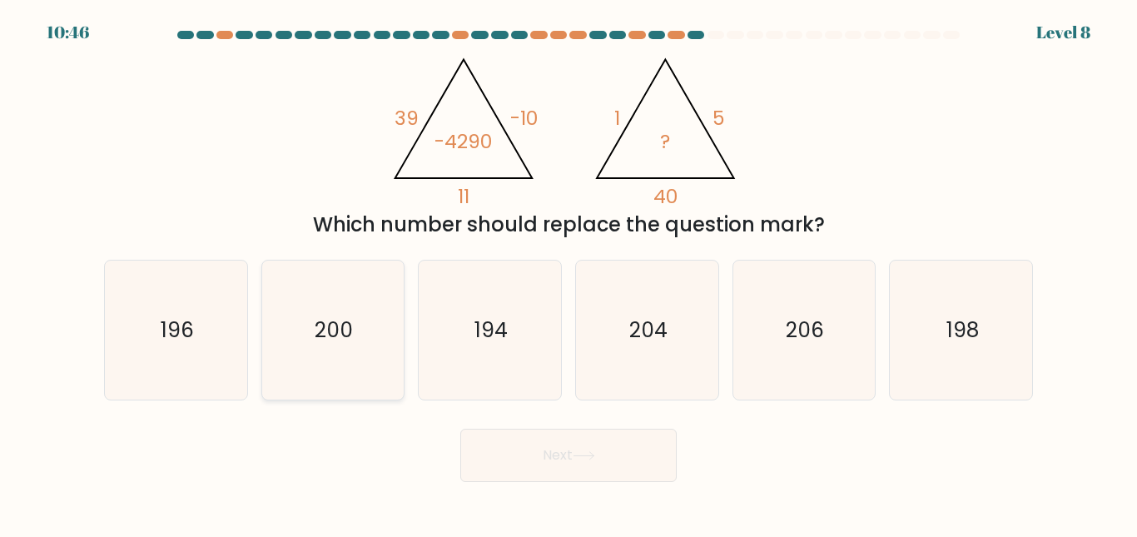
drag, startPoint x: 316, startPoint y: 350, endPoint x: 392, endPoint y: 374, distance: 79.5
click at [318, 350] on icon "200" at bounding box center [332, 329] width 139 height 139
click at [568, 273] on input "b. 200" at bounding box center [568, 271] width 1 height 4
radio input "true"
click at [642, 459] on button "Next" at bounding box center [568, 455] width 216 height 53
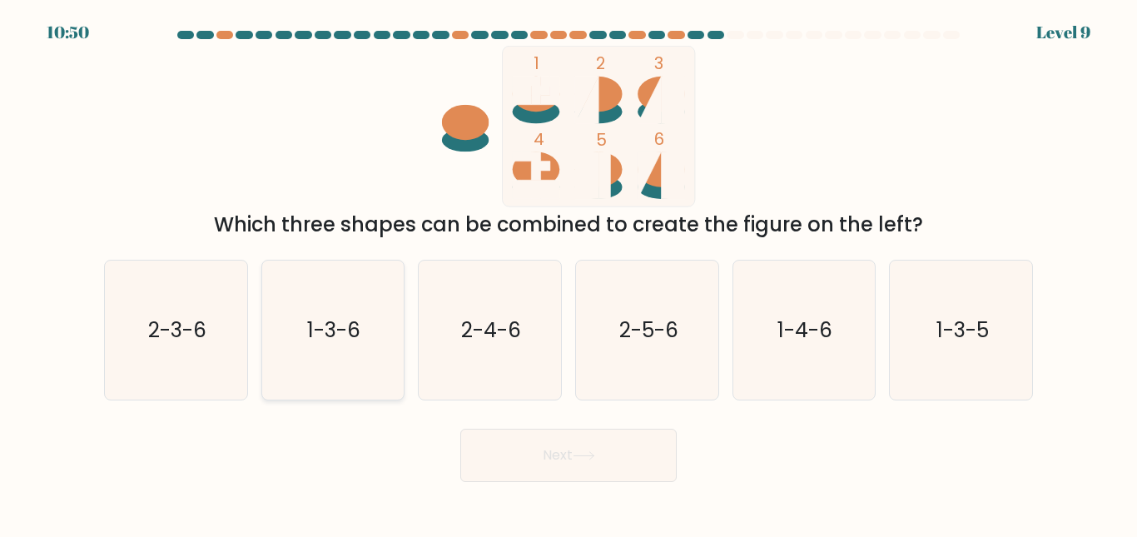
drag, startPoint x: 239, startPoint y: 372, endPoint x: 367, endPoint y: 388, distance: 129.1
click at [237, 372] on icon "2-3-6" at bounding box center [176, 329] width 139 height 139
click at [568, 273] on input "a. 2-3-6" at bounding box center [568, 271] width 1 height 4
radio input "true"
click at [572, 446] on button "Next" at bounding box center [568, 455] width 216 height 53
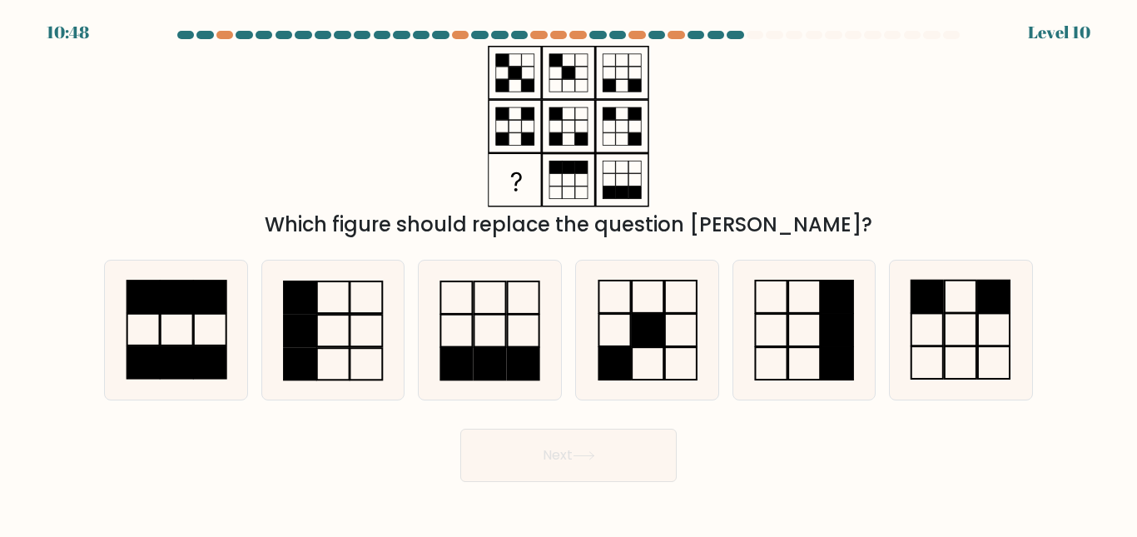
click at [751, 469] on div "Next" at bounding box center [568, 451] width 949 height 62
click at [356, 329] on icon at bounding box center [332, 329] width 139 height 139
click at [568, 273] on input "b." at bounding box center [568, 271] width 1 height 4
radio input "true"
click at [618, 443] on button "Next" at bounding box center [568, 455] width 216 height 53
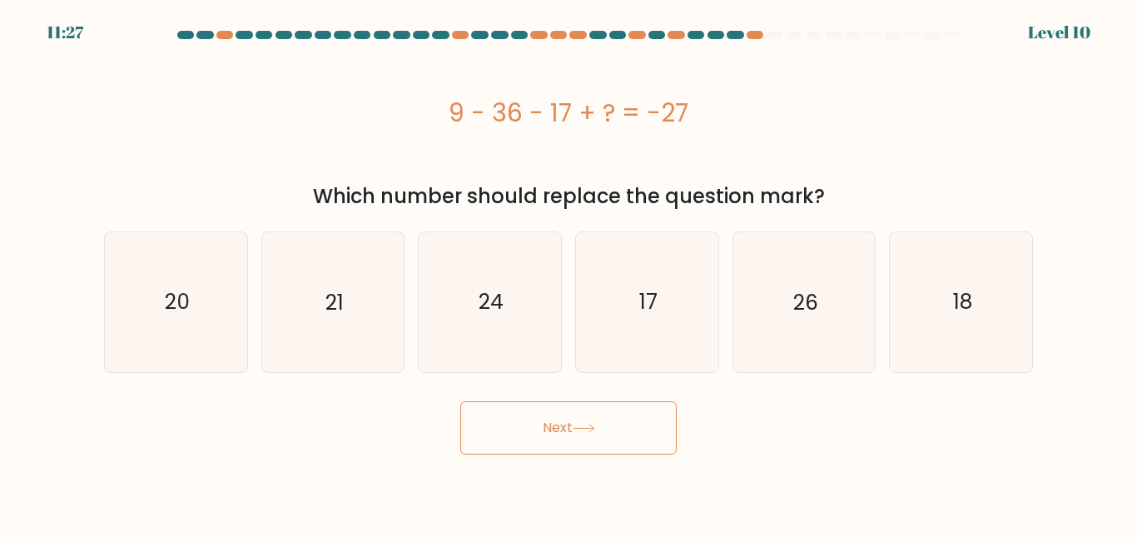
click at [612, 454] on body "11:27 Level 10" at bounding box center [568, 268] width 1137 height 537
drag, startPoint x: 469, startPoint y: 139, endPoint x: 699, endPoint y: 140, distance: 229.7
click at [699, 140] on div "9 - 36 - 17 + ? = -27" at bounding box center [568, 112] width 929 height 133
click at [533, 127] on div "9 - 36 - 17 + ? = -27" at bounding box center [568, 112] width 929 height 37
click at [449, 119] on div "9 - 36 - 17 + ? = -27" at bounding box center [568, 112] width 929 height 37
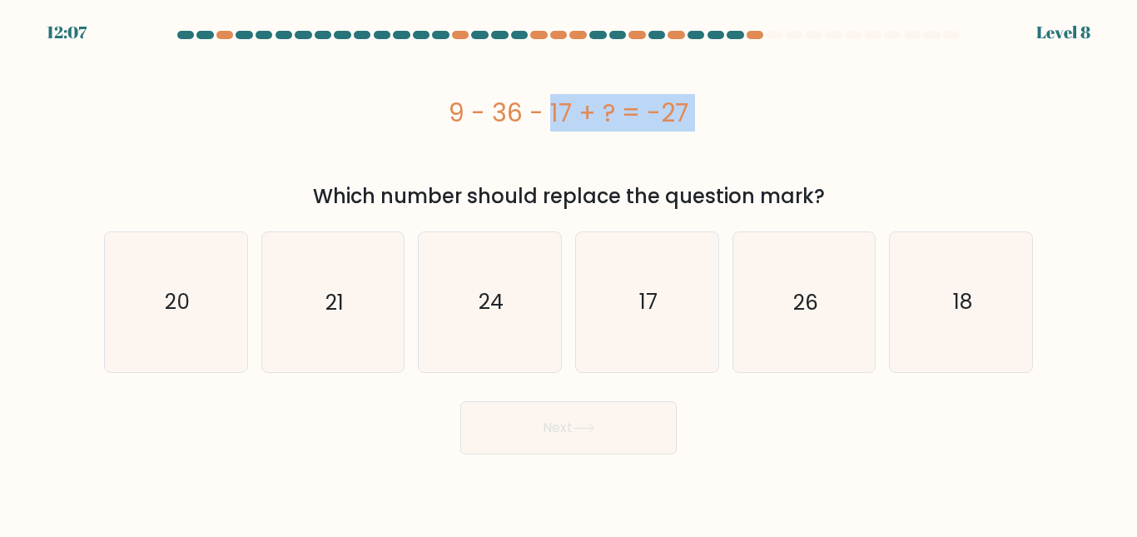
drag, startPoint x: 449, startPoint y: 119, endPoint x: 718, endPoint y: 125, distance: 269.7
click at [718, 125] on div "9 - 36 - 17 + ? = -27" at bounding box center [568, 112] width 929 height 37
copy div "9 - 36 - 17 + ? = -27"
click at [637, 307] on icon "17" at bounding box center [647, 301] width 139 height 139
click at [569, 273] on input "d. 17" at bounding box center [568, 271] width 1 height 4
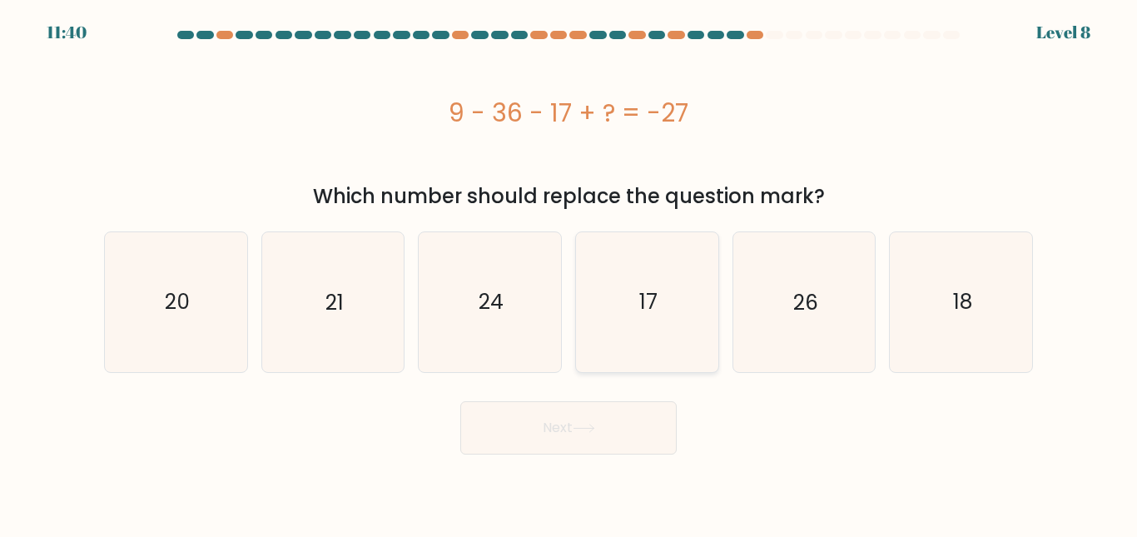
radio input "true"
click at [615, 414] on button "Next" at bounding box center [568, 427] width 216 height 53
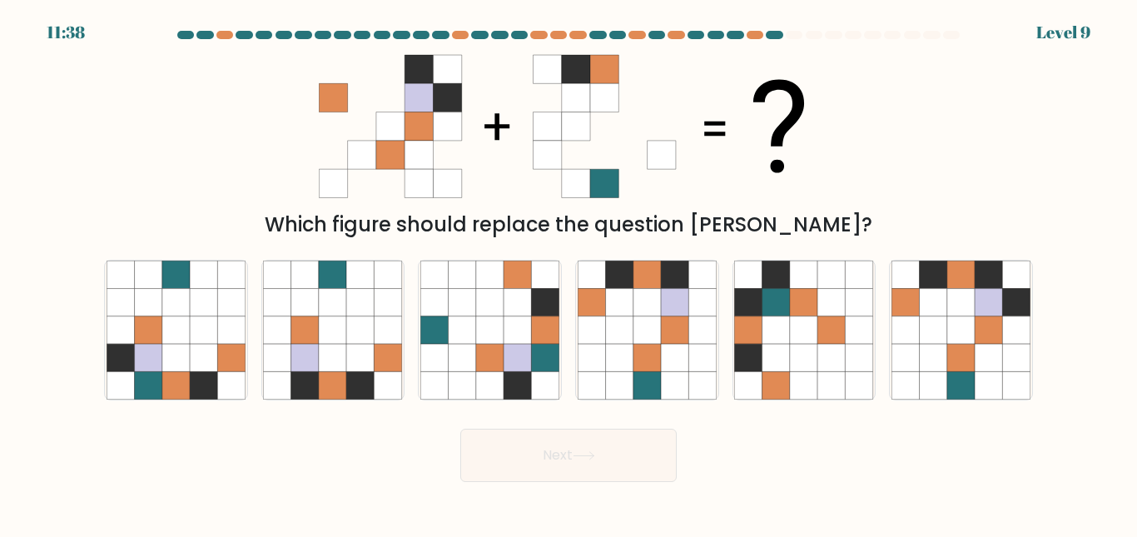
click at [615, 414] on form at bounding box center [568, 256] width 1137 height 451
click at [699, 348] on icon at bounding box center [701, 357] width 27 height 27
click at [569, 273] on input "d." at bounding box center [568, 271] width 1 height 4
radio input "true"
click at [661, 433] on button "Next" at bounding box center [568, 455] width 216 height 53
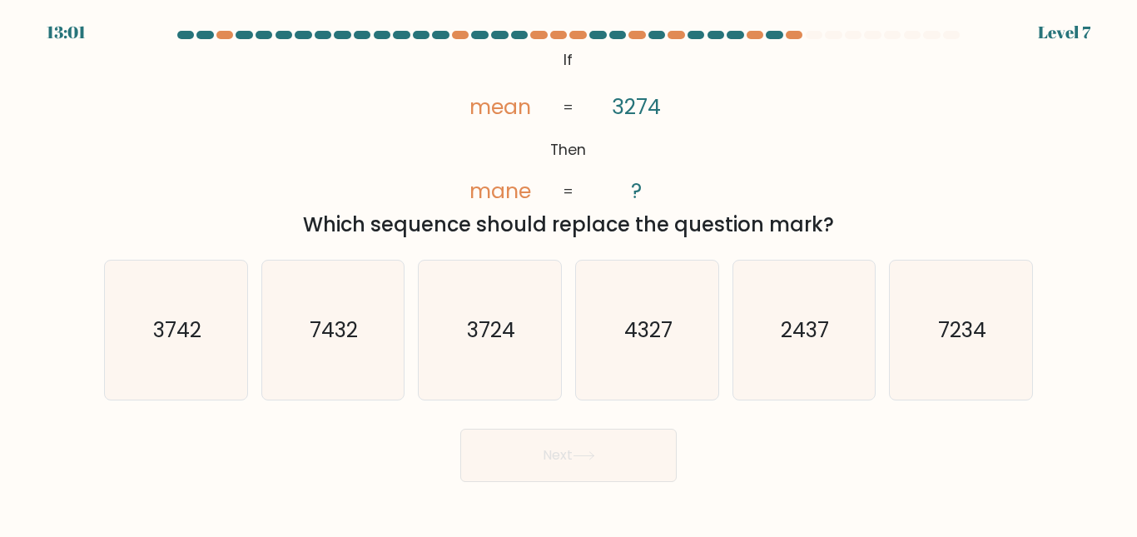
click at [537, 12] on div "13:01 Level 7" at bounding box center [568, 10] width 1137 height 20
click at [443, 142] on icon "@import url('https://fonts.googleapis.com/css?family=Abril+Fatface:400,100,100i…" at bounding box center [568, 126] width 261 height 161
click at [605, 104] on icon "@import url('https://fonts.googleapis.com/css?family=Abril+Fatface:400,100,100i…" at bounding box center [568, 126] width 261 height 161
drag, startPoint x: 667, startPoint y: 127, endPoint x: 648, endPoint y: 134, distance: 20.3
click at [668, 127] on icon "@import url('https://fonts.googleapis.com/css?family=Abril+Fatface:400,100,100i…" at bounding box center [568, 126] width 261 height 161
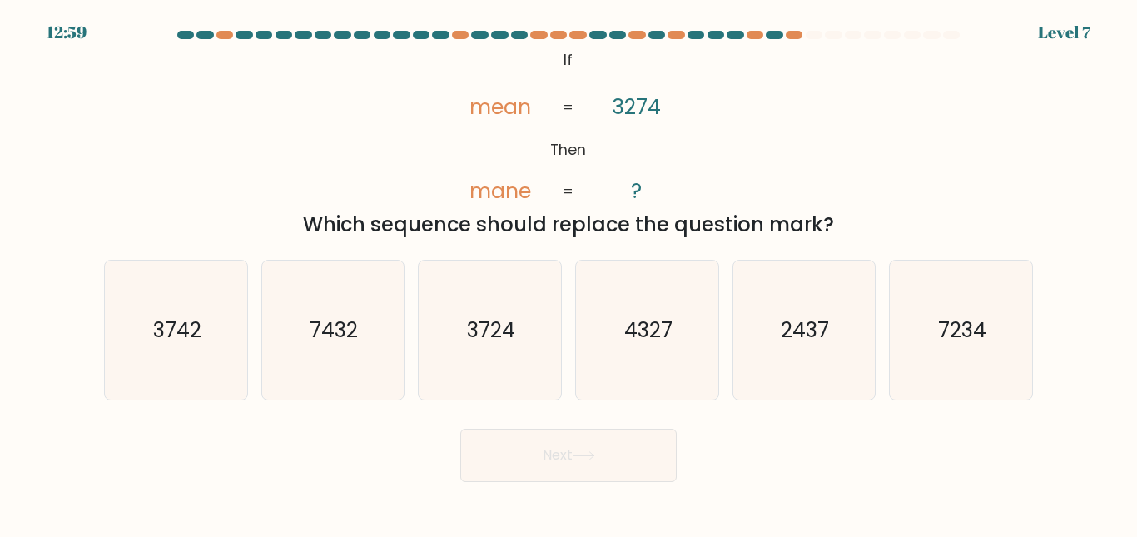
click at [469, 141] on icon "@import url('https://fonts.googleapis.com/css?family=Abril+Fatface:400,100,100i…" at bounding box center [568, 126] width 261 height 161
click at [194, 382] on icon "3742" at bounding box center [176, 329] width 139 height 139
click at [568, 273] on input "a. 3742" at bounding box center [568, 271] width 1 height 4
radio input "true"
click at [503, 444] on button "Next" at bounding box center [568, 455] width 216 height 53
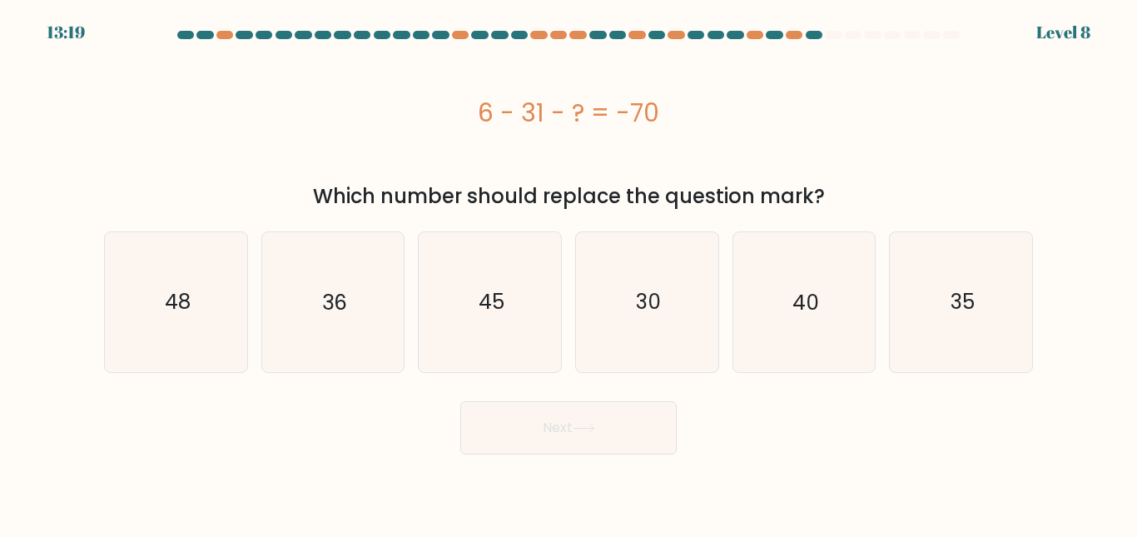
drag, startPoint x: 479, startPoint y: 120, endPoint x: 652, endPoint y: 112, distance: 174.1
click at [652, 112] on div "6 - 31 - ? = -70" at bounding box center [568, 112] width 929 height 37
click at [546, 331] on icon "45" at bounding box center [489, 301] width 139 height 139
click at [568, 273] on input "c. 45" at bounding box center [568, 271] width 1 height 4
radio input "true"
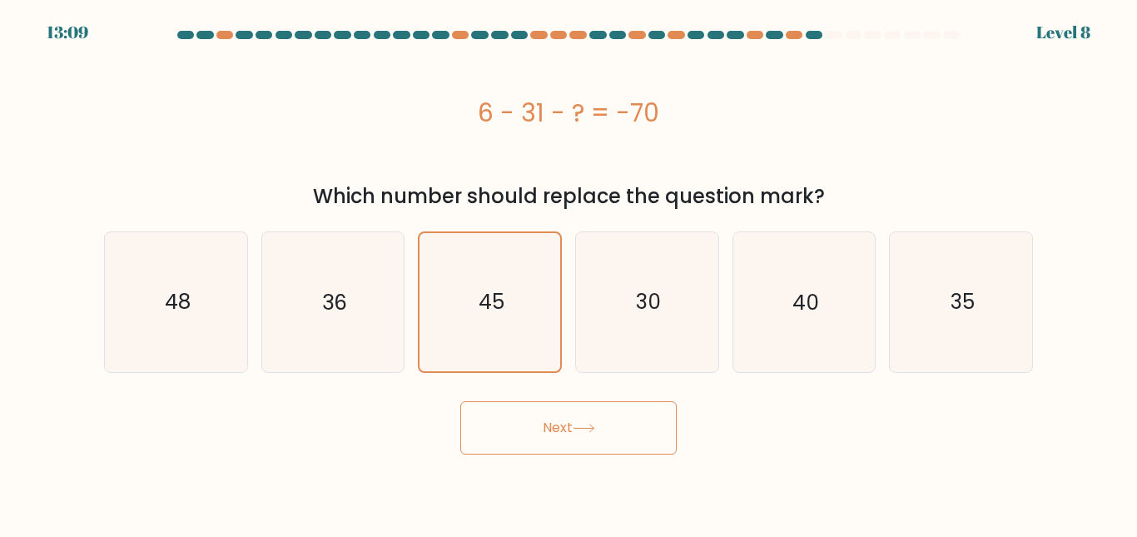
click at [577, 451] on button "Next" at bounding box center [568, 427] width 216 height 53
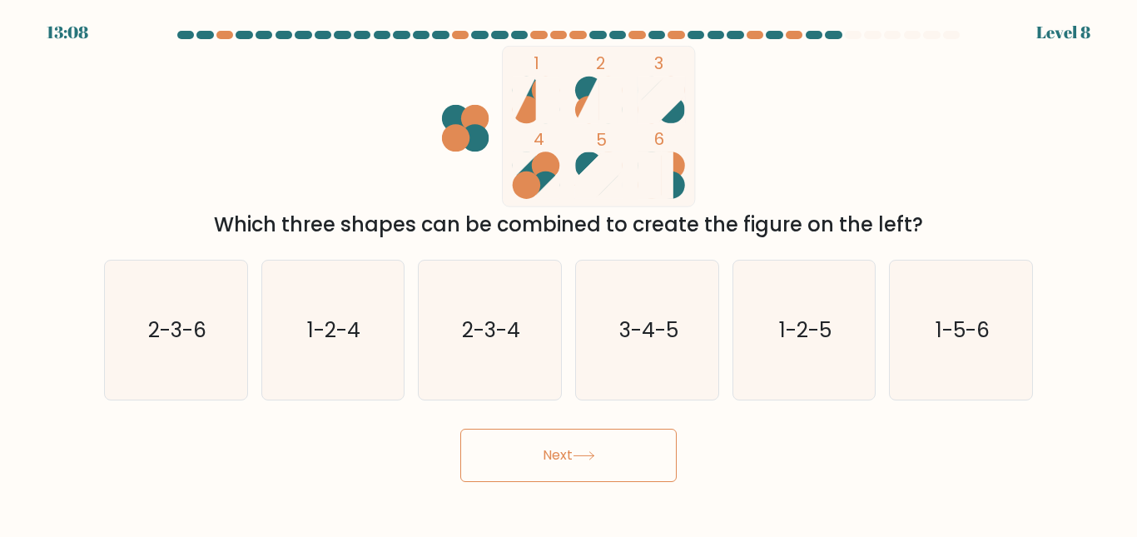
click at [569, 422] on div "Next" at bounding box center [568, 451] width 949 height 62
click at [533, 171] on ellipse at bounding box center [545, 164] width 27 height 27
click at [588, 105] on icon at bounding box center [586, 100] width 23 height 47
click at [529, 190] on ellipse at bounding box center [526, 184] width 27 height 27
click at [667, 97] on icon at bounding box center [660, 100] width 47 height 47
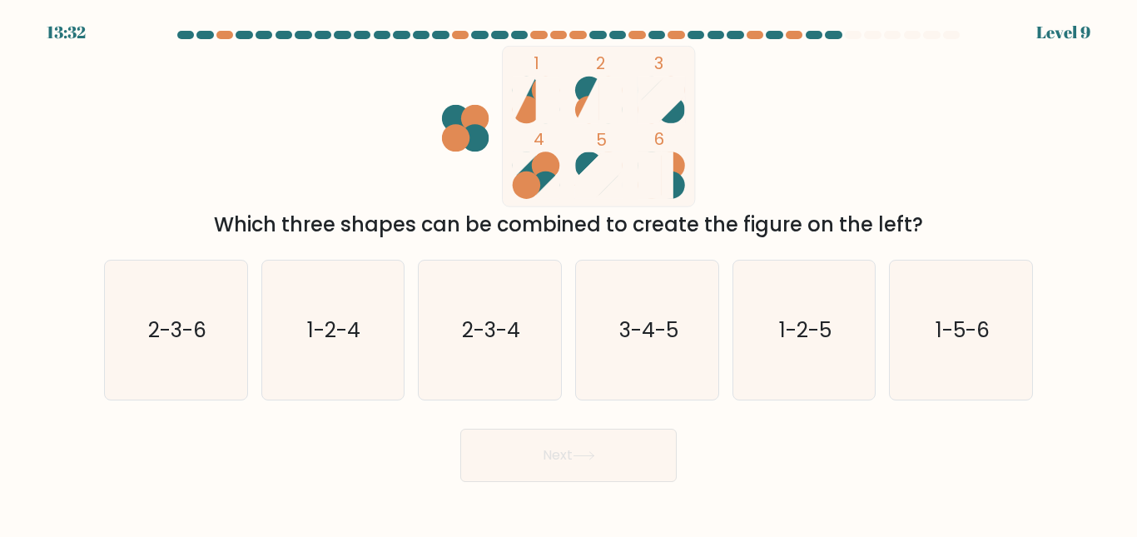
drag, startPoint x: 673, startPoint y: 340, endPoint x: 644, endPoint y: 428, distance: 92.1
click at [665, 365] on icon "3-4-5" at bounding box center [647, 329] width 139 height 139
click at [637, 441] on button "Next" at bounding box center [568, 455] width 216 height 53
click at [653, 345] on icon "3-4-5" at bounding box center [647, 329] width 139 height 139
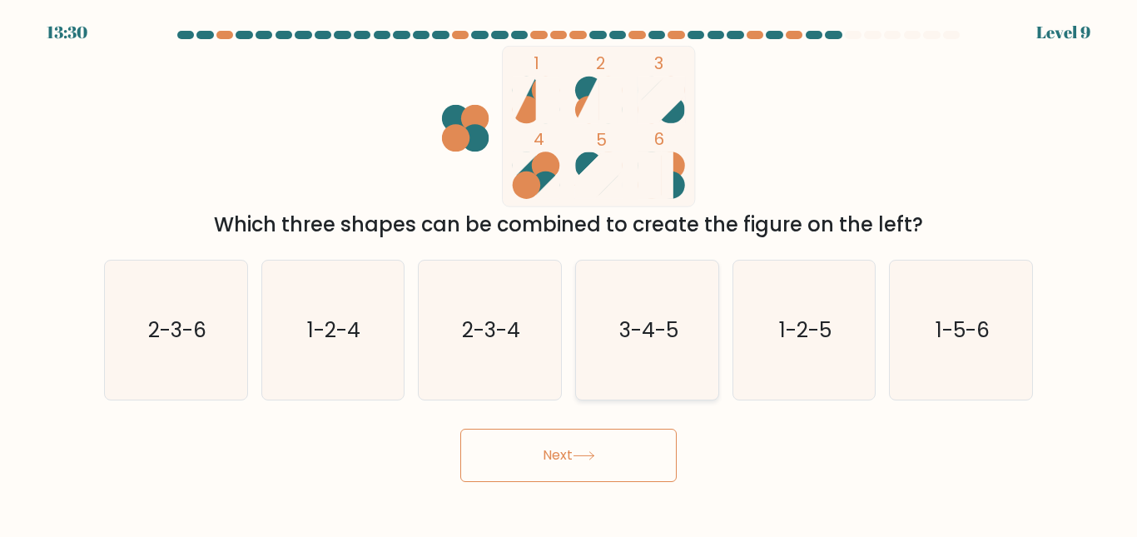
click at [569, 273] on input "d. 3-4-5" at bounding box center [568, 271] width 1 height 4
radio input "true"
click at [647, 439] on button "Next" at bounding box center [568, 455] width 216 height 53
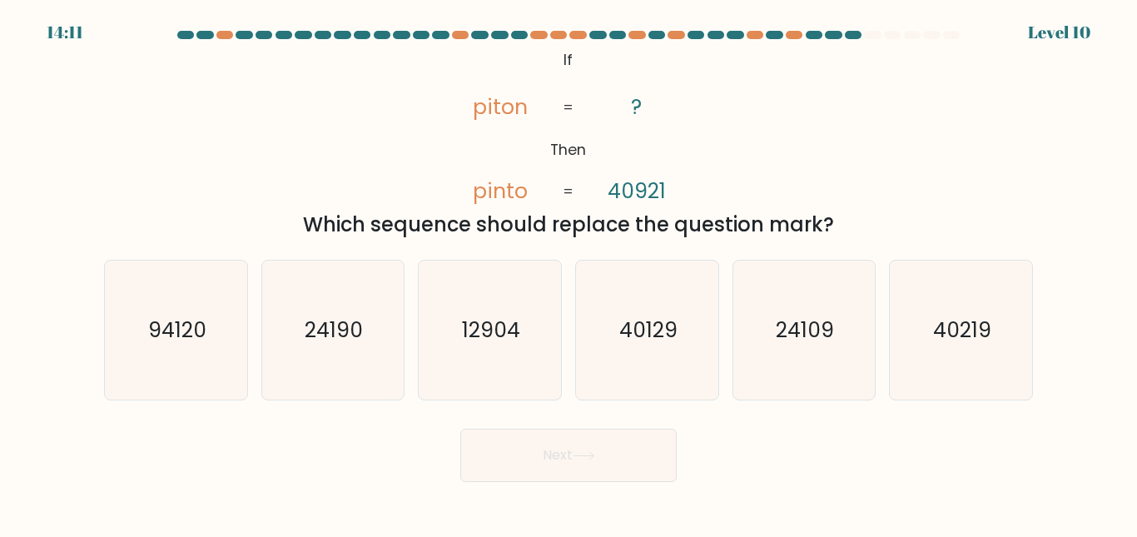
click at [776, 126] on div "@import url('https://fonts.googleapis.com/css?family=Abril+Fatface:400,100,100i…" at bounding box center [568, 143] width 949 height 194
click at [612, 205] on tspan "40921" at bounding box center [637, 190] width 58 height 29
click at [629, 199] on tspan "40921" at bounding box center [637, 190] width 58 height 29
click at [950, 362] on icon "40219" at bounding box center [960, 329] width 139 height 139
click at [569, 273] on input "f. 40219" at bounding box center [568, 271] width 1 height 4
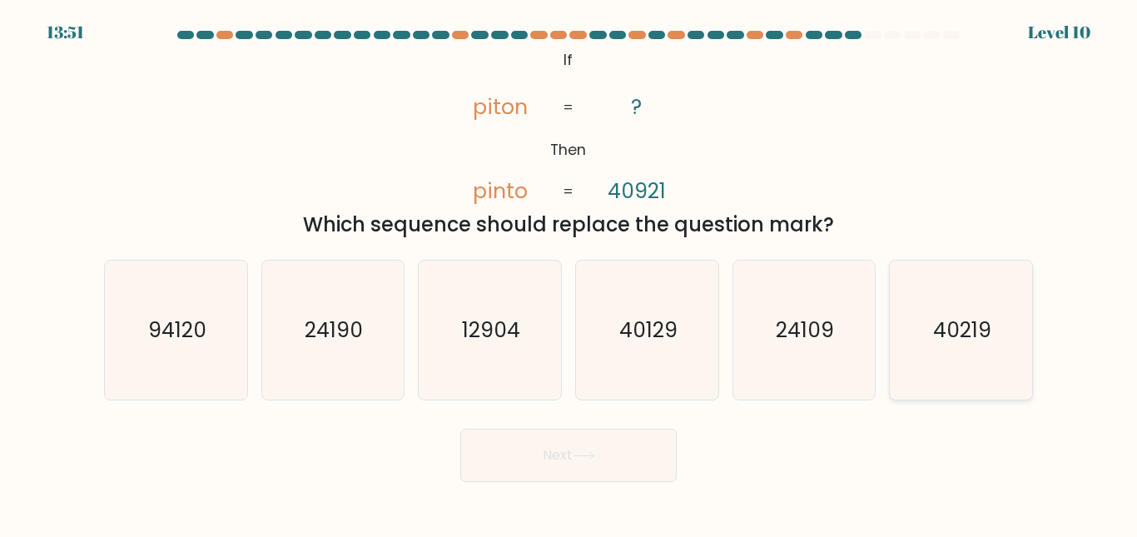
radio input "true"
click at [603, 500] on body "13:51 Level 10" at bounding box center [568, 268] width 1137 height 537
click at [604, 458] on button "Next" at bounding box center [568, 455] width 216 height 53
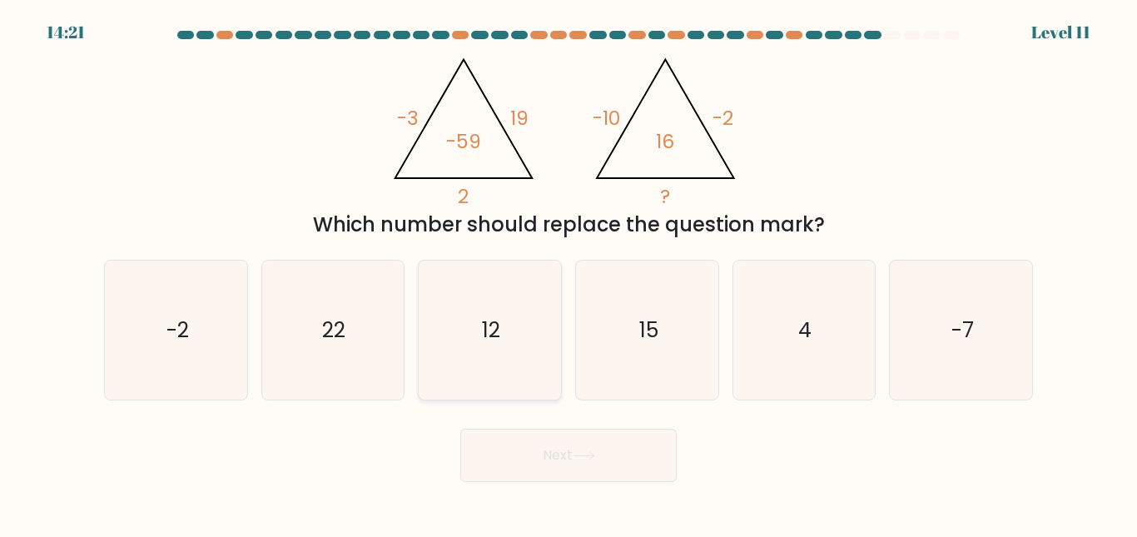
click at [473, 378] on icon "12" at bounding box center [489, 329] width 139 height 139
click at [568, 273] on input "c. 12" at bounding box center [568, 271] width 1 height 4
radio input "true"
click at [608, 464] on button "Next" at bounding box center [568, 455] width 216 height 53
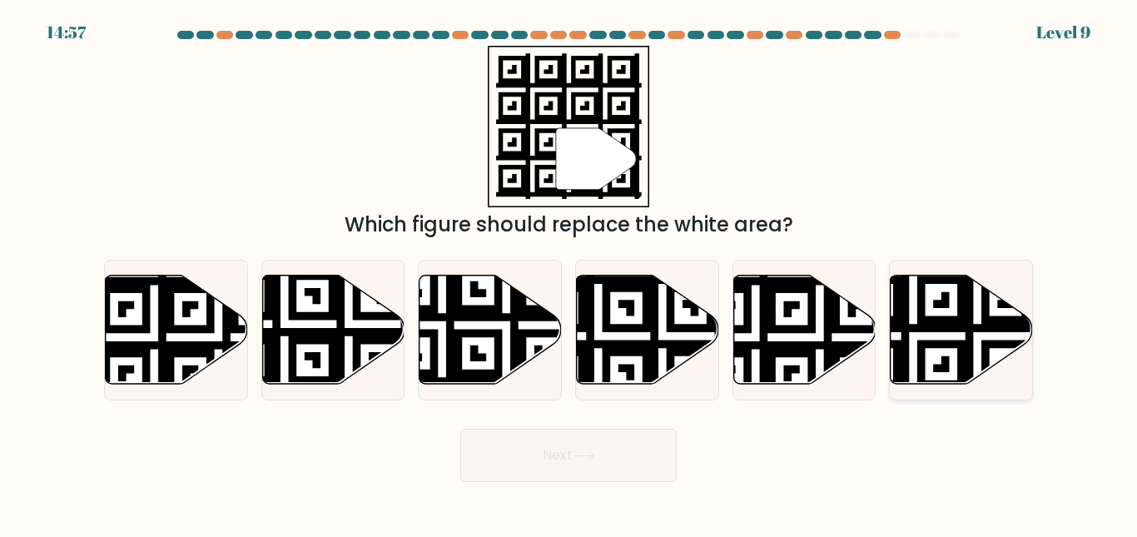
click at [1014, 318] on icon at bounding box center [914, 271] width 258 height 258
click at [569, 273] on input "f." at bounding box center [568, 271] width 1 height 4
radio input "true"
click at [658, 434] on button "Next" at bounding box center [568, 455] width 216 height 53
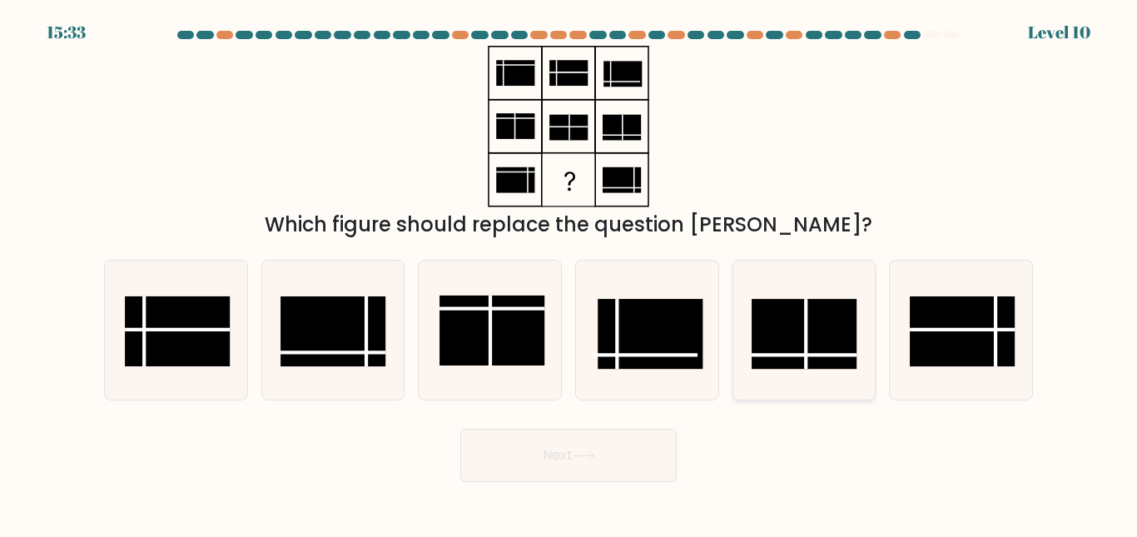
click at [776, 337] on rect at bounding box center [803, 334] width 105 height 70
click at [569, 273] on input "e." at bounding box center [568, 271] width 1 height 4
radio input "true"
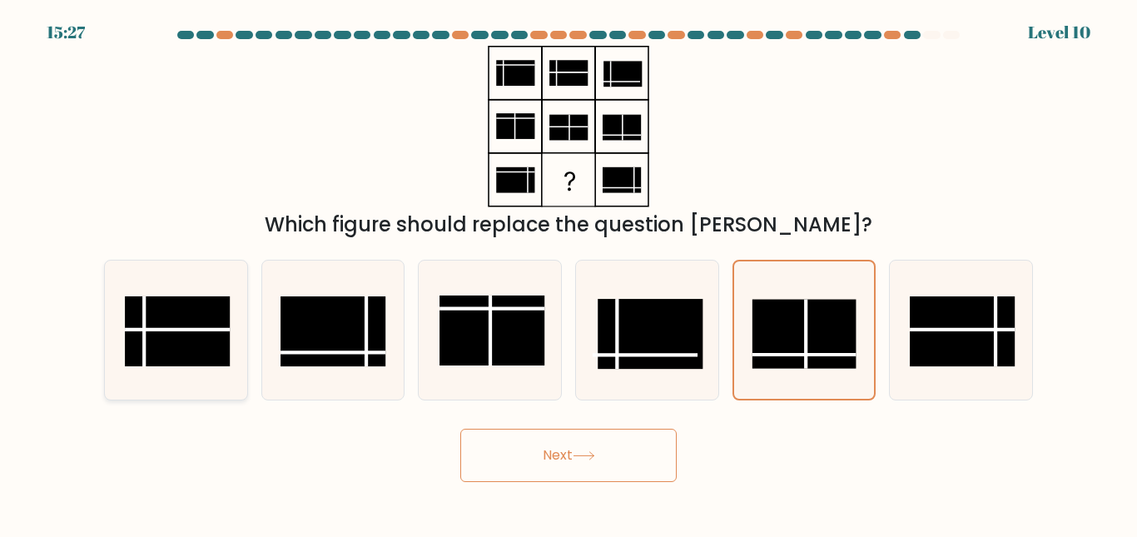
click at [148, 336] on rect at bounding box center [177, 331] width 105 height 70
click at [568, 273] on input "a." at bounding box center [568, 271] width 1 height 4
radio input "true"
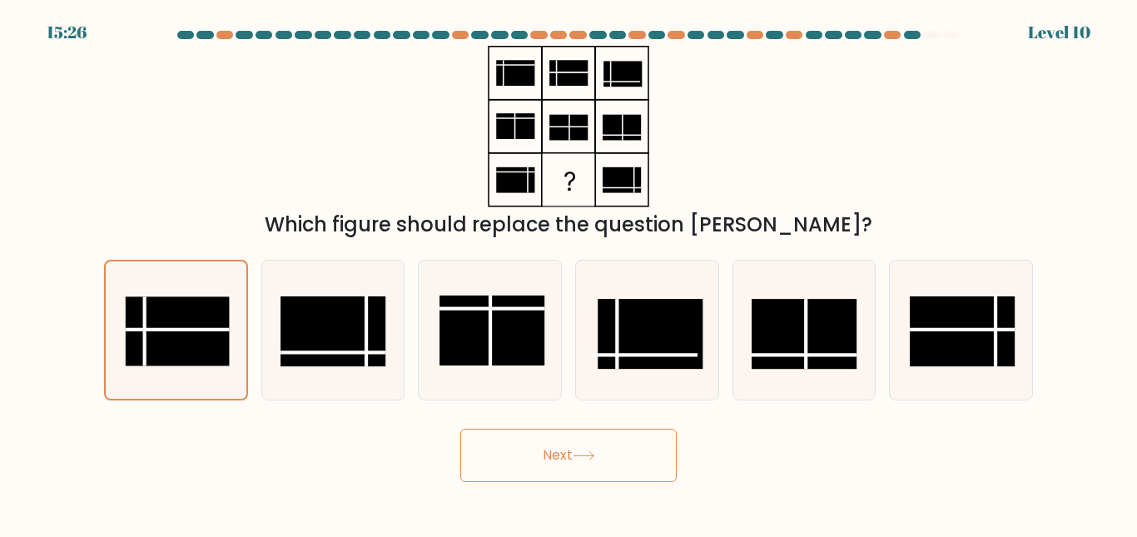
click at [520, 455] on button "Next" at bounding box center [568, 455] width 216 height 53
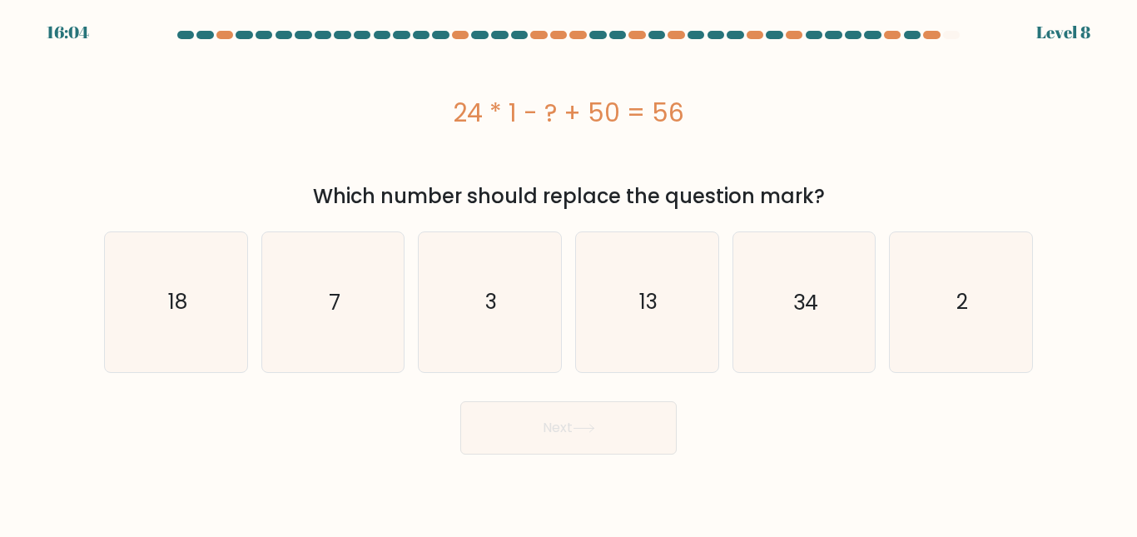
drag, startPoint x: 453, startPoint y: 117, endPoint x: 690, endPoint y: 101, distance: 237.7
click at [690, 101] on div "24 * 1 - ? + 50 = 56" at bounding box center [568, 112] width 929 height 37
click at [205, 319] on icon "18" at bounding box center [176, 301] width 139 height 139
click at [568, 273] on input "a. 18" at bounding box center [568, 271] width 1 height 4
radio input "true"
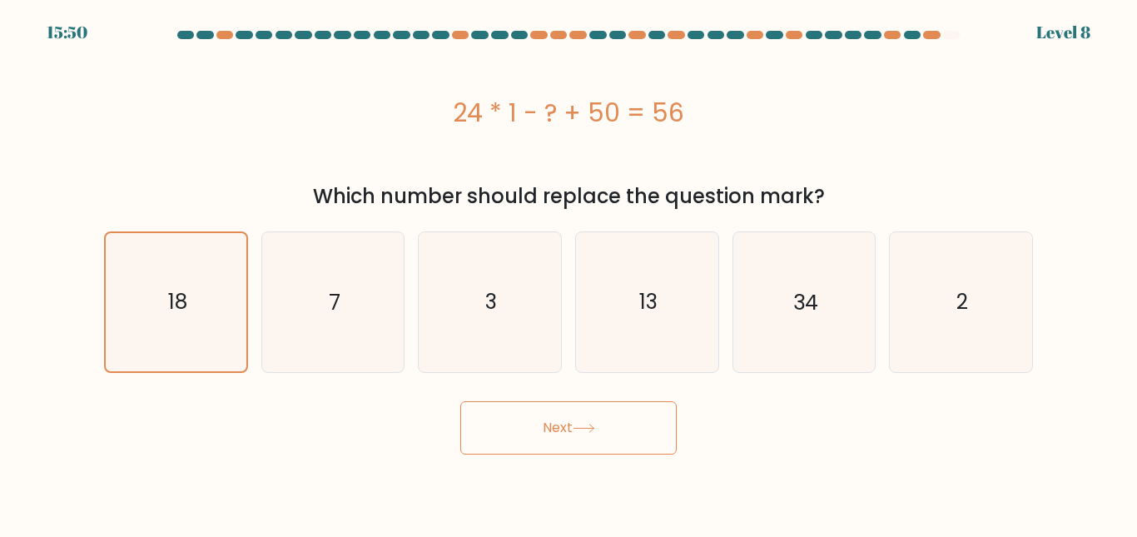
click at [558, 470] on body "15:50 Level 8 7" at bounding box center [568, 268] width 1137 height 537
click at [557, 446] on button "Next" at bounding box center [568, 427] width 216 height 53
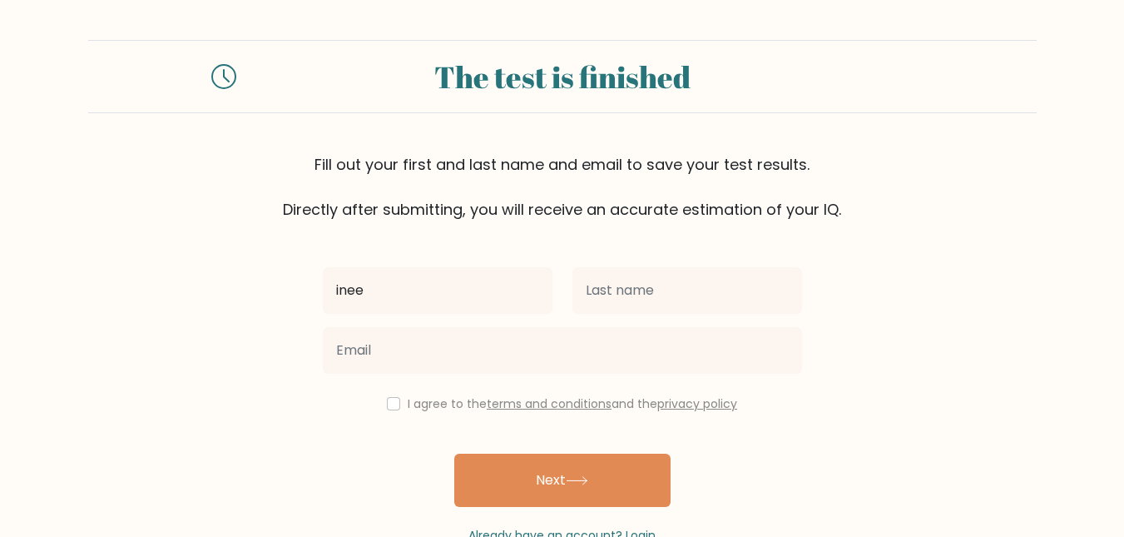
type input "inee"
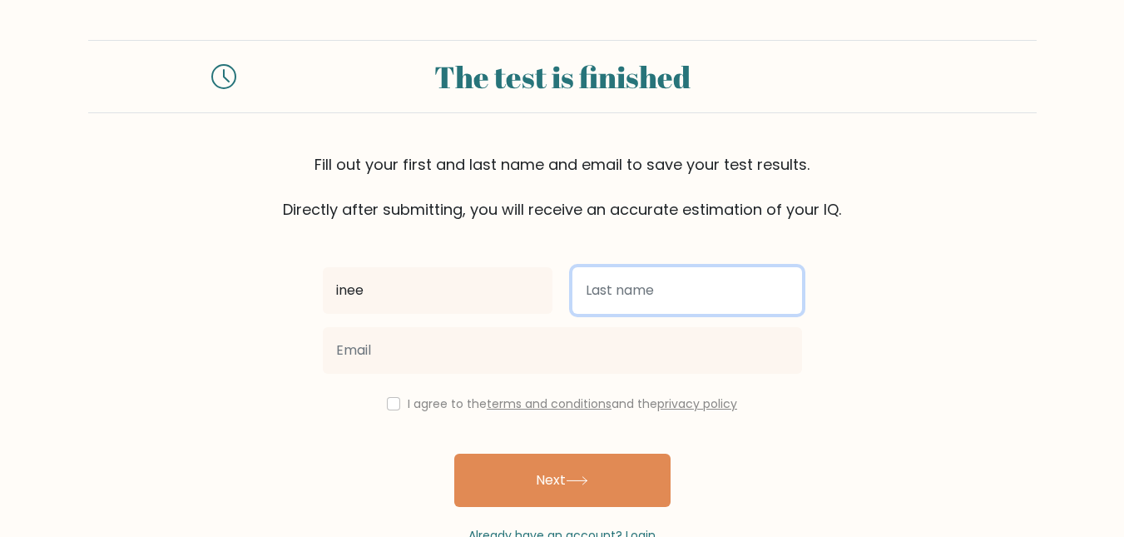
click at [622, 302] on input "text" at bounding box center [688, 290] width 230 height 47
type input "mian"
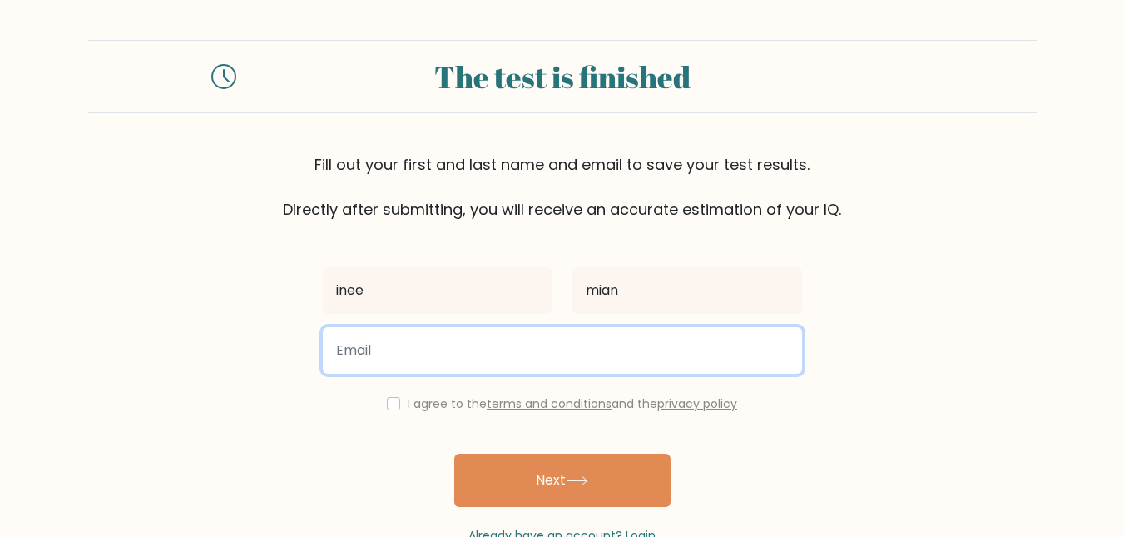
click at [613, 346] on input "email" at bounding box center [562, 350] width 479 height 47
type input "ineemian@gmail.com"
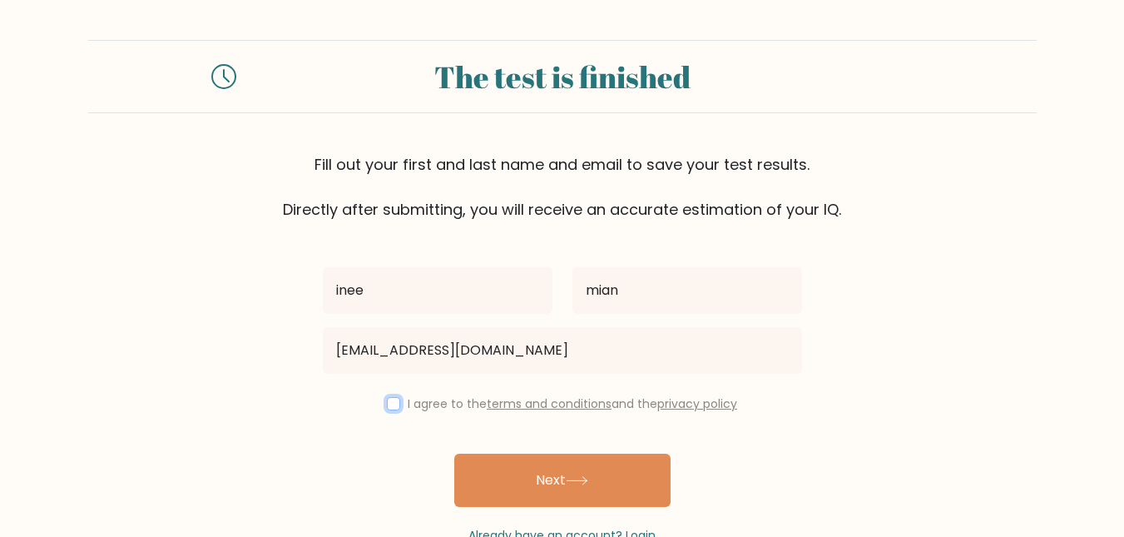
click at [387, 404] on input "checkbox" at bounding box center [393, 403] width 13 height 13
checkbox input "true"
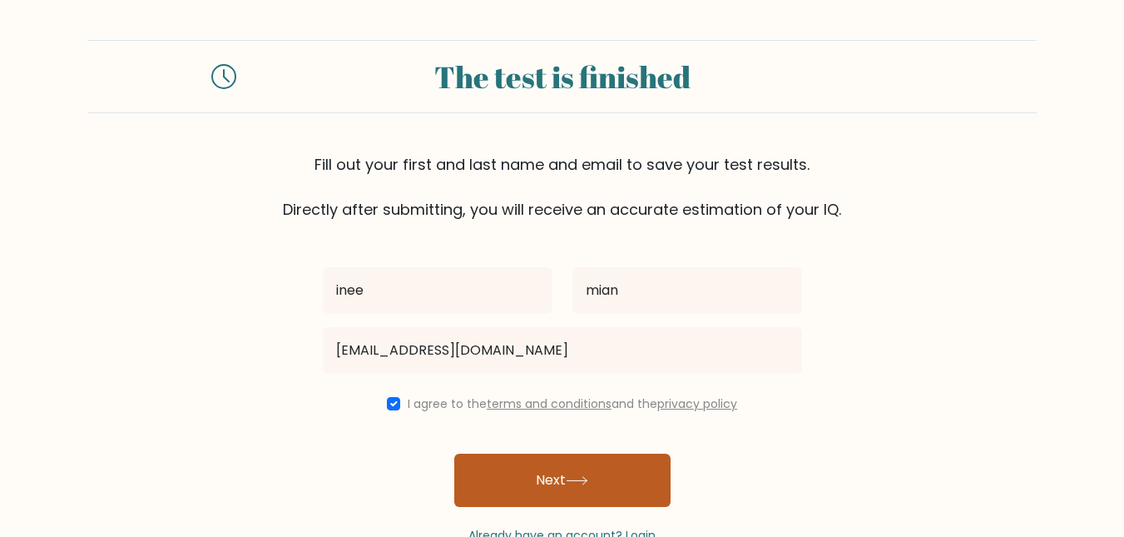
click at [504, 465] on button "Next" at bounding box center [562, 480] width 216 height 53
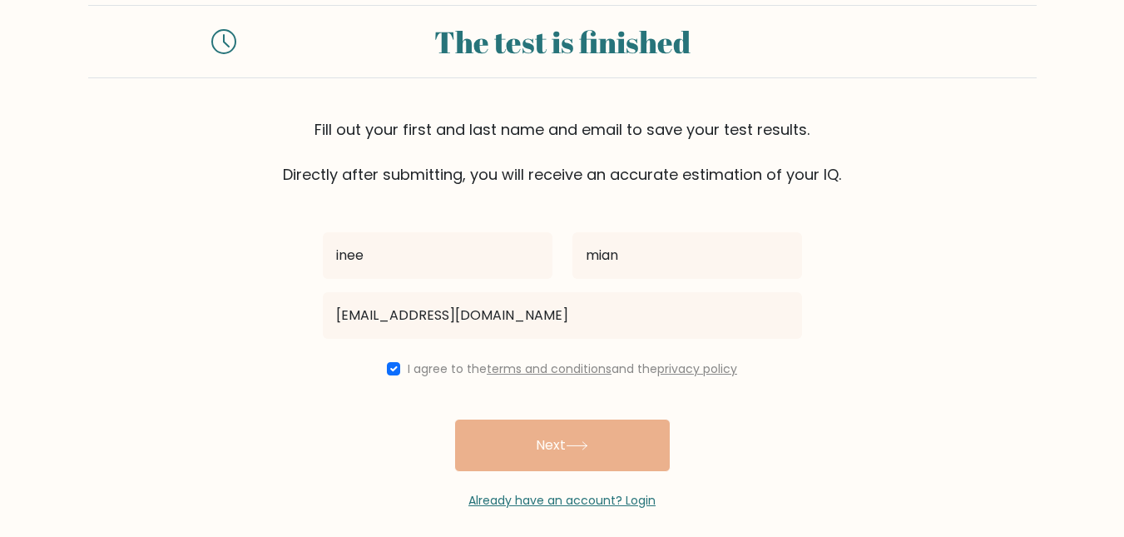
scroll to position [45, 0]
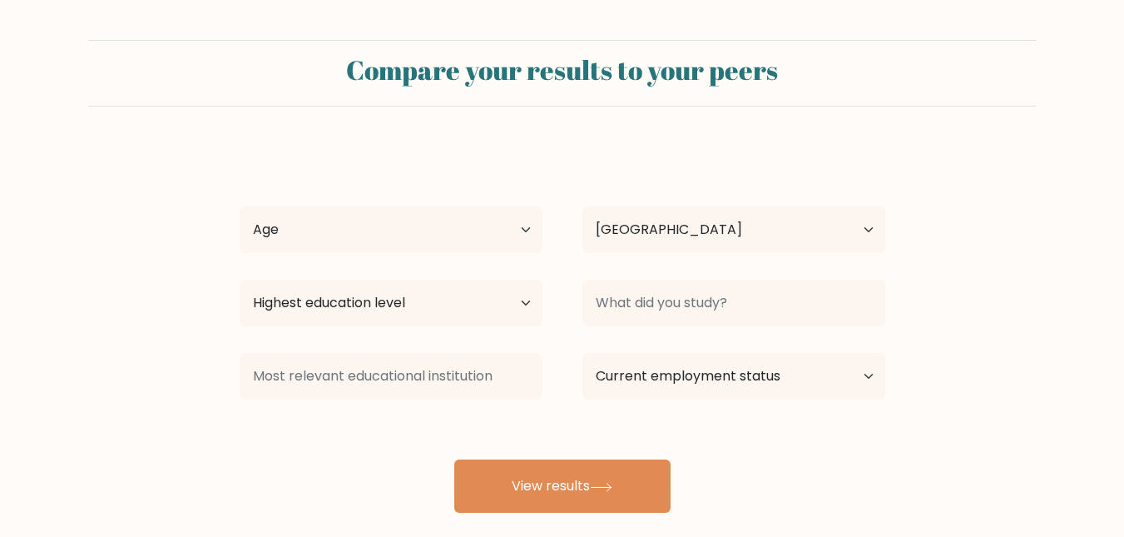
select select "PK"
click at [508, 232] on select "Age Under [DEMOGRAPHIC_DATA] [DEMOGRAPHIC_DATA] [DEMOGRAPHIC_DATA] [DEMOGRAPHIC…" at bounding box center [391, 229] width 303 height 47
select select "min_18"
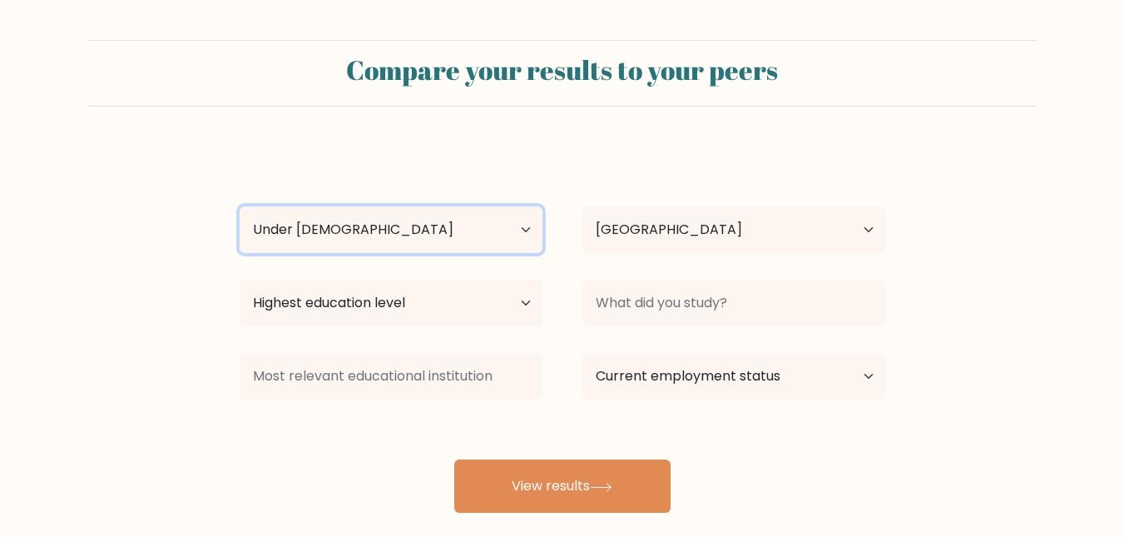
click at [240, 206] on select "Age Under 18 years old 18-24 years old 25-34 years old 35-44 years old 45-54 ye…" at bounding box center [391, 229] width 303 height 47
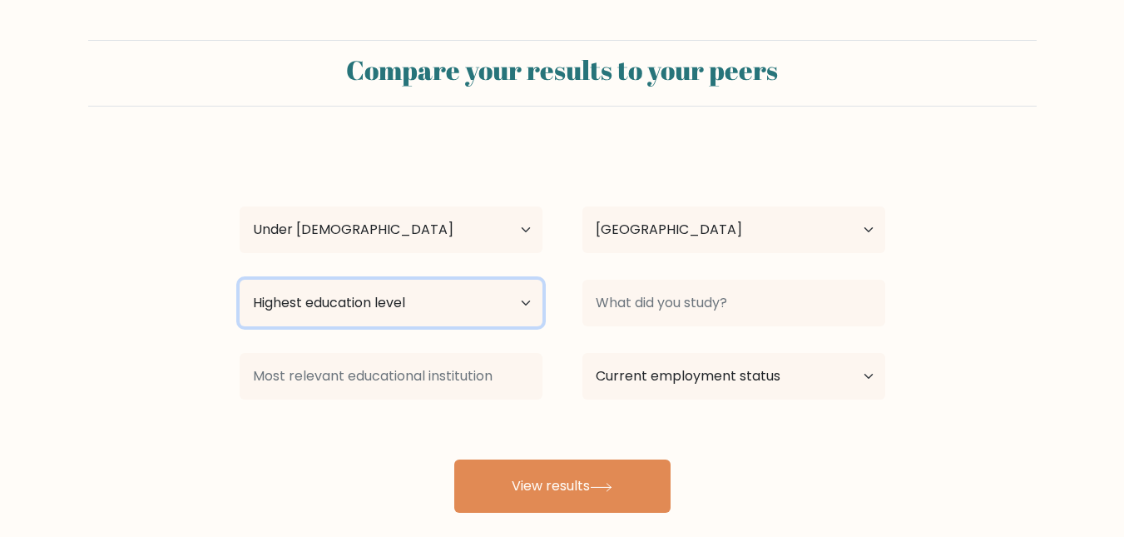
click at [498, 305] on select "Highest education level No schooling Primary Lower Secondary Upper Secondary Oc…" at bounding box center [391, 303] width 303 height 47
select select "upper_secondary"
click at [240, 280] on select "Highest education level No schooling Primary Lower Secondary Upper Secondary Oc…" at bounding box center [391, 303] width 303 height 47
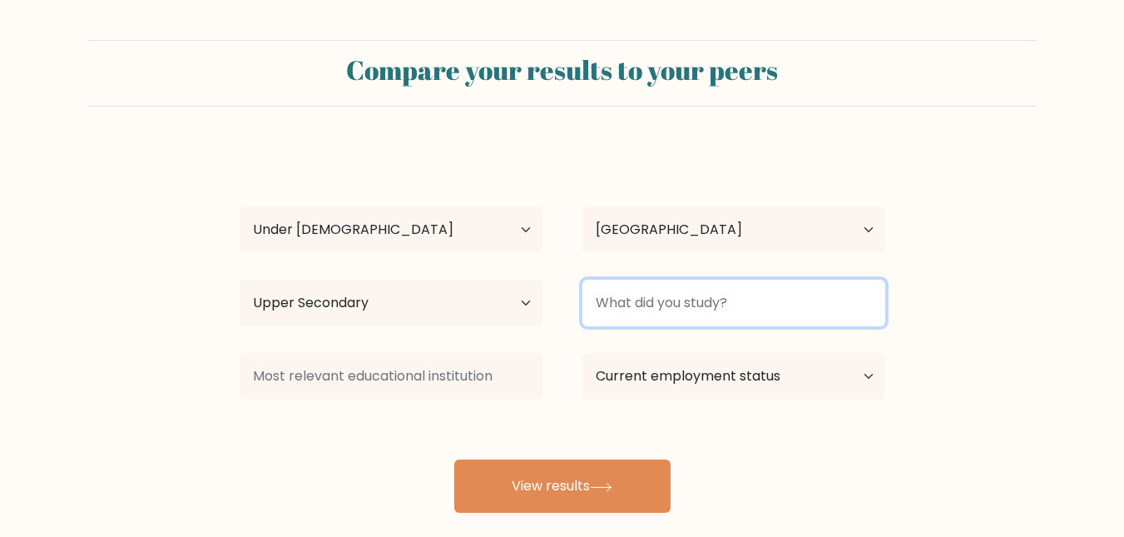
click at [756, 316] on input at bounding box center [734, 303] width 303 height 47
type input "O' Levels"
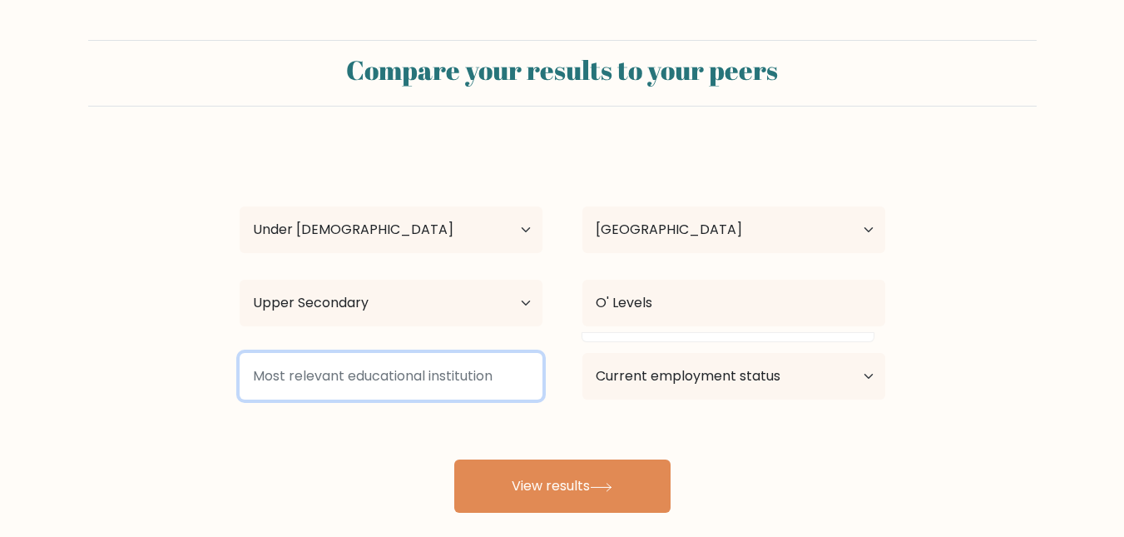
click at [485, 387] on input at bounding box center [391, 376] width 303 height 47
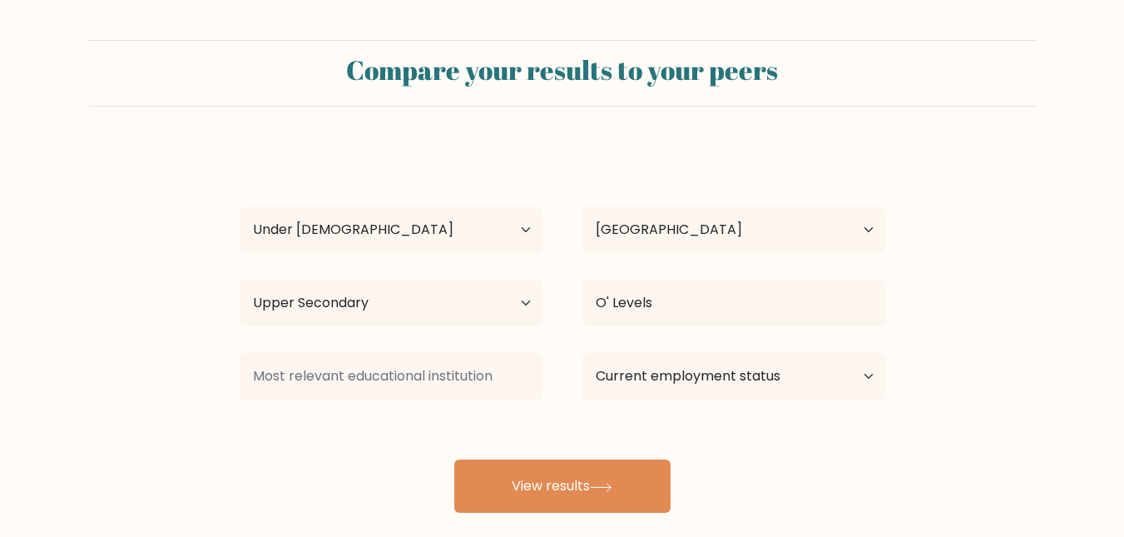
click at [912, 461] on form "Compare your results to your peers inee mian Age Under 18 years old 18-24 years…" at bounding box center [562, 276] width 1124 height 473
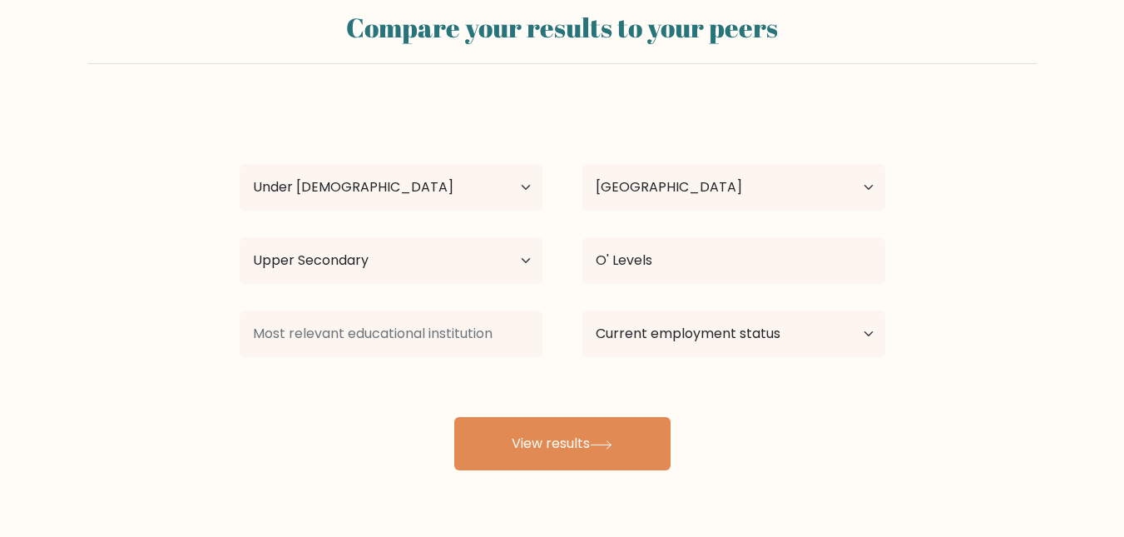
scroll to position [94, 0]
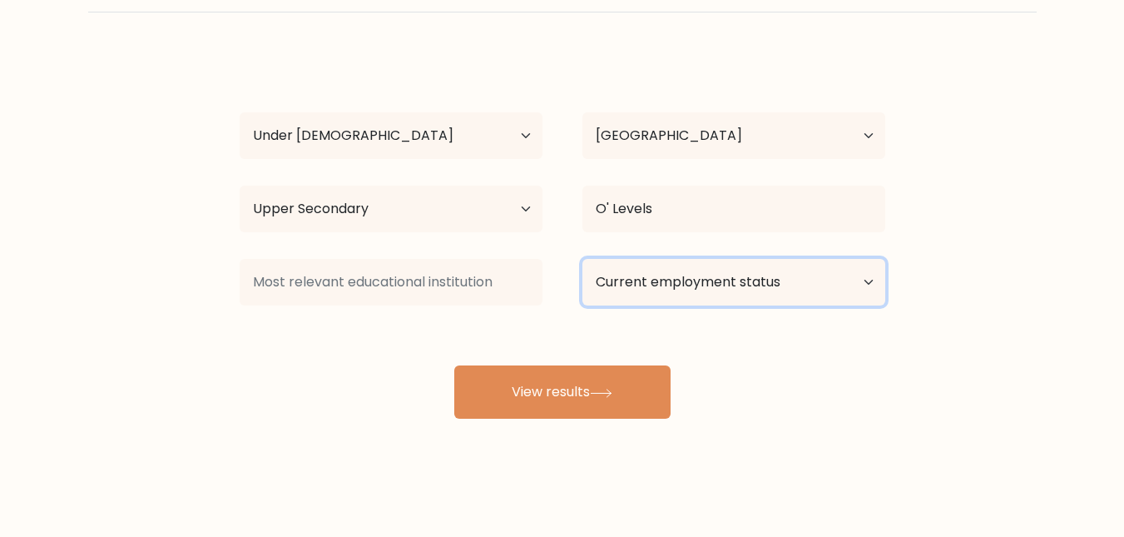
click at [845, 282] on select "Current employment status Employed Student Retired Other / prefer not to answer" at bounding box center [734, 282] width 303 height 47
select select "student"
click at [583, 259] on select "Current employment status Employed Student Retired Other / prefer not to answer" at bounding box center [734, 282] width 303 height 47
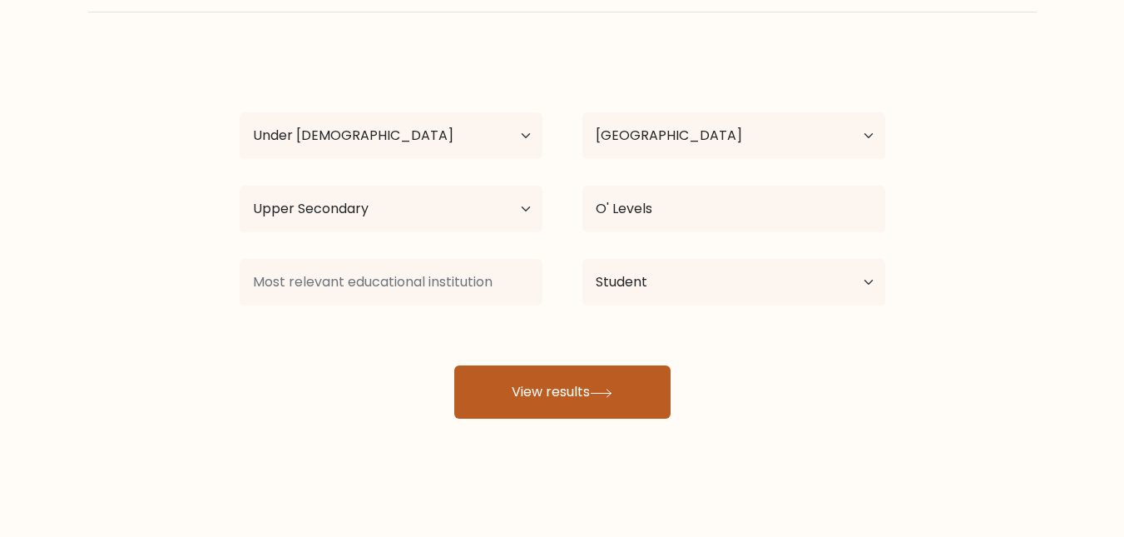
click at [594, 403] on button "View results" at bounding box center [562, 391] width 216 height 53
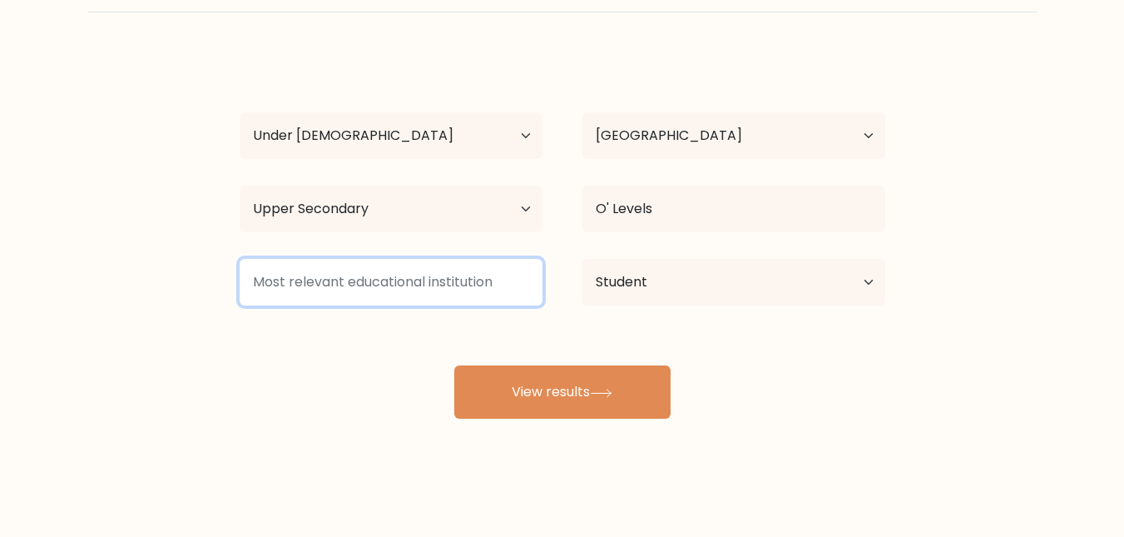
click at [452, 278] on input at bounding box center [391, 282] width 303 height 47
type input "B"
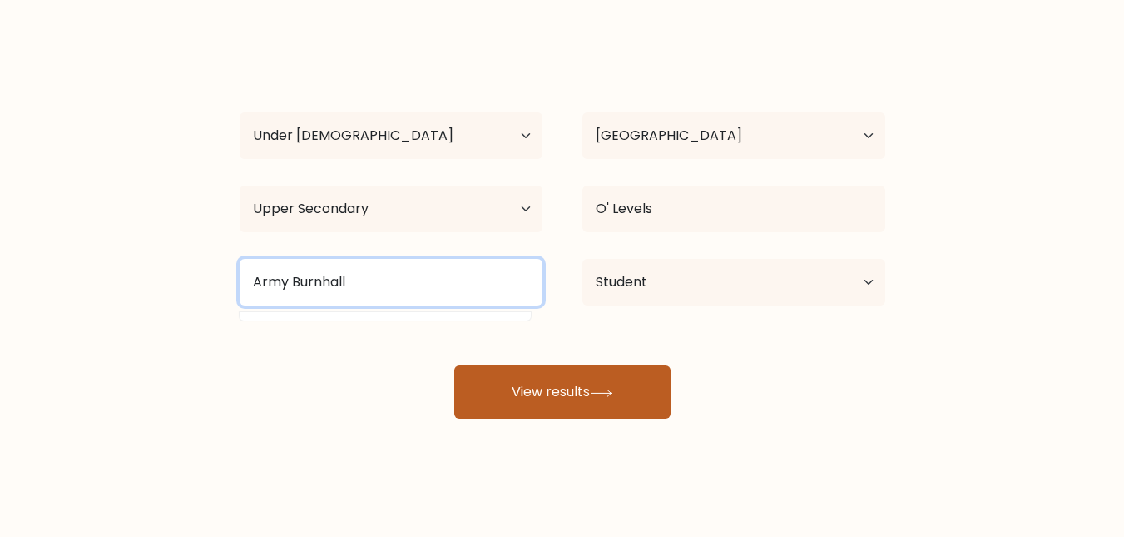
type input "Army Burnhall"
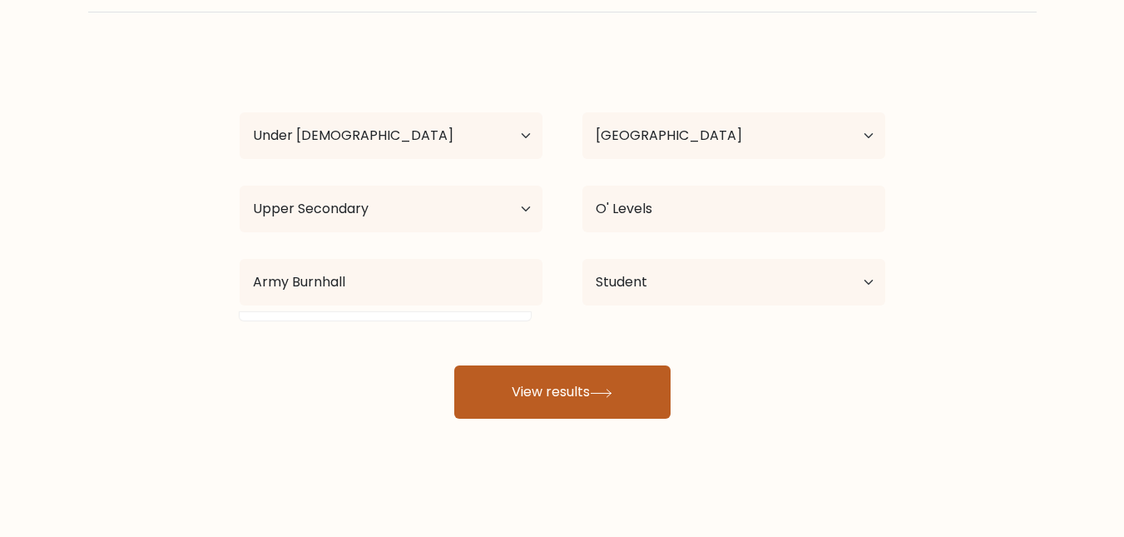
click at [564, 391] on button "View results" at bounding box center [562, 391] width 216 height 53
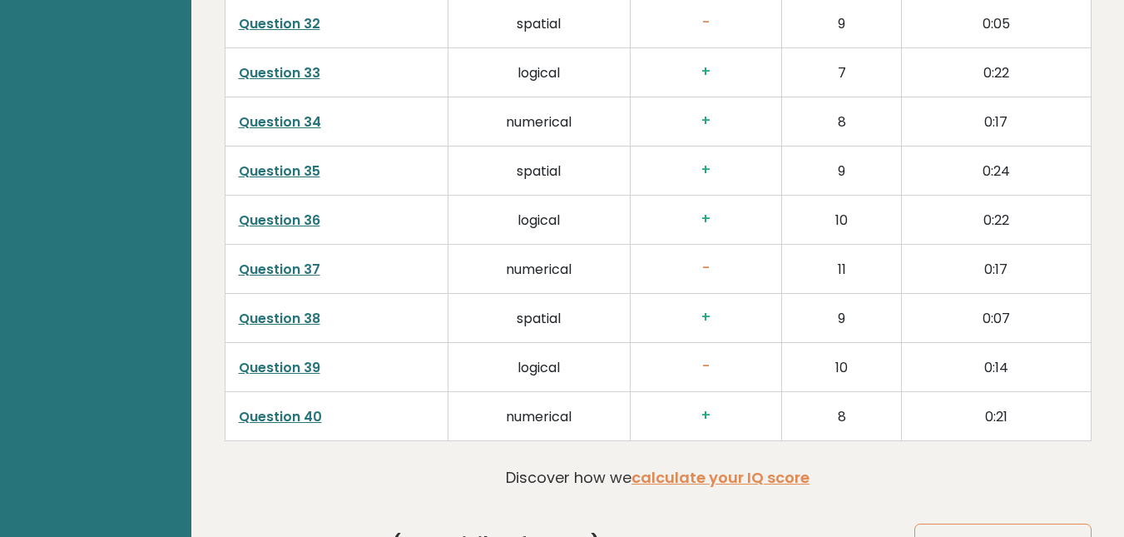
scroll to position [4261, 0]
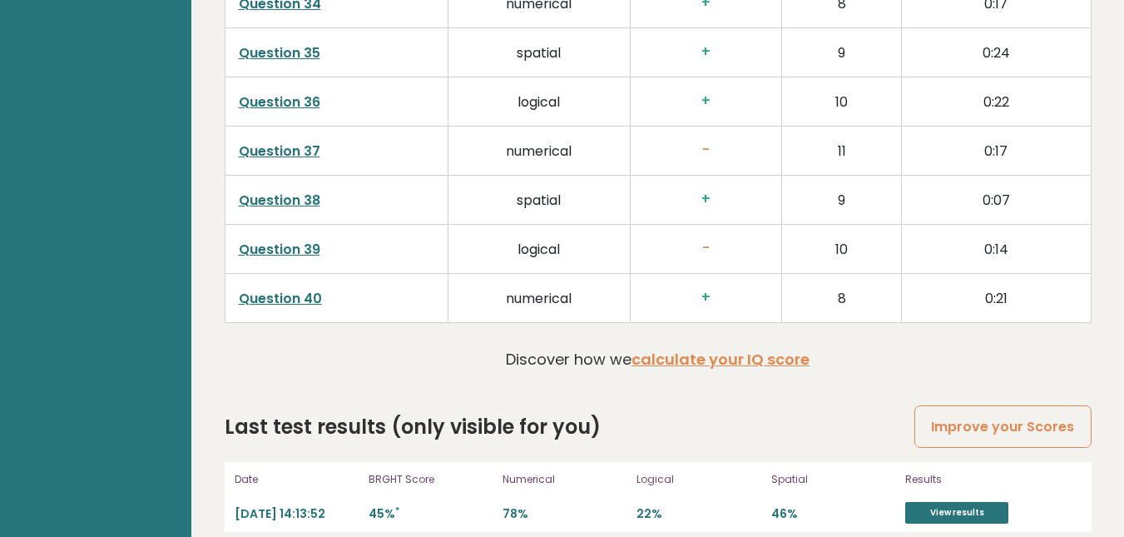
drag, startPoint x: 1136, startPoint y: 64, endPoint x: 1136, endPoint y: 538, distance: 473.5
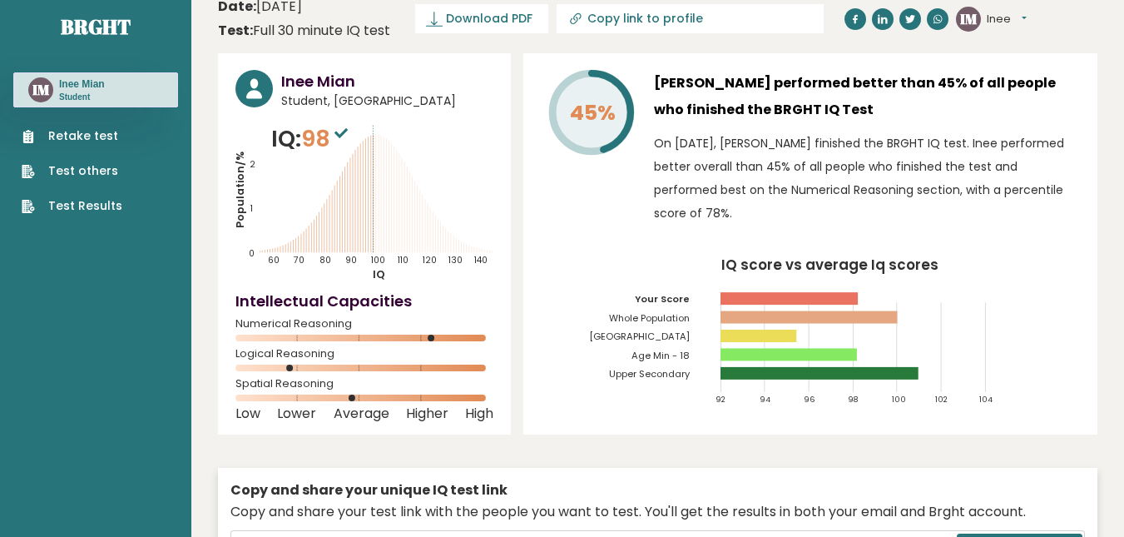
scroll to position [0, 0]
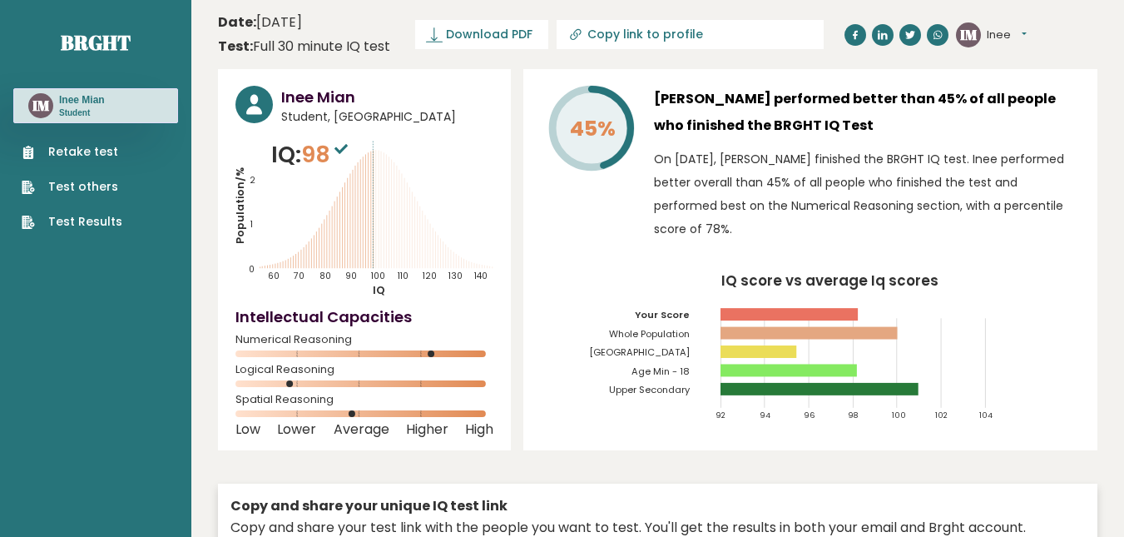
click at [81, 150] on link "Retake test" at bounding box center [72, 151] width 101 height 17
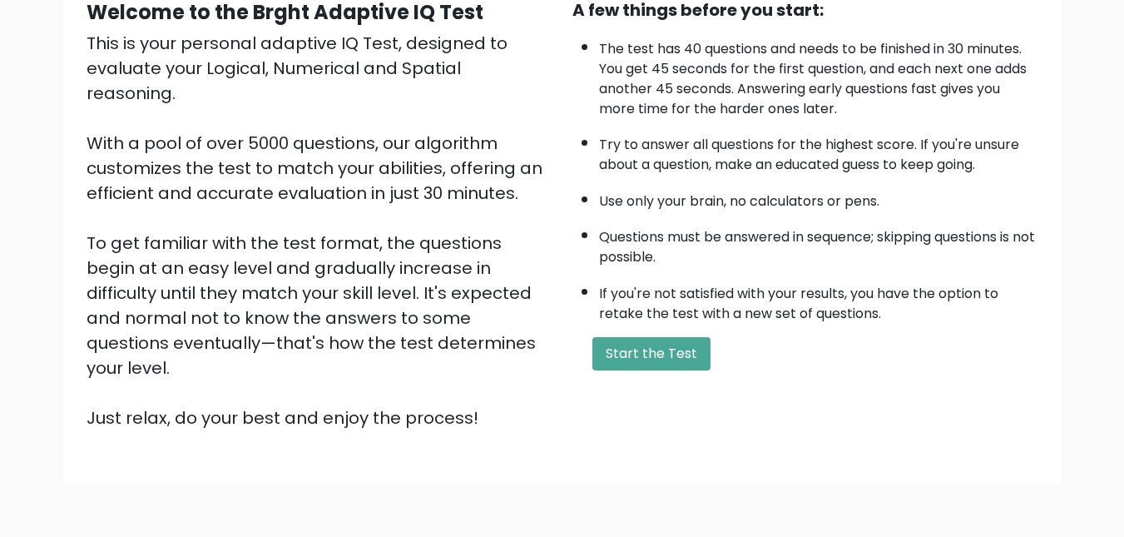
scroll to position [181, 0]
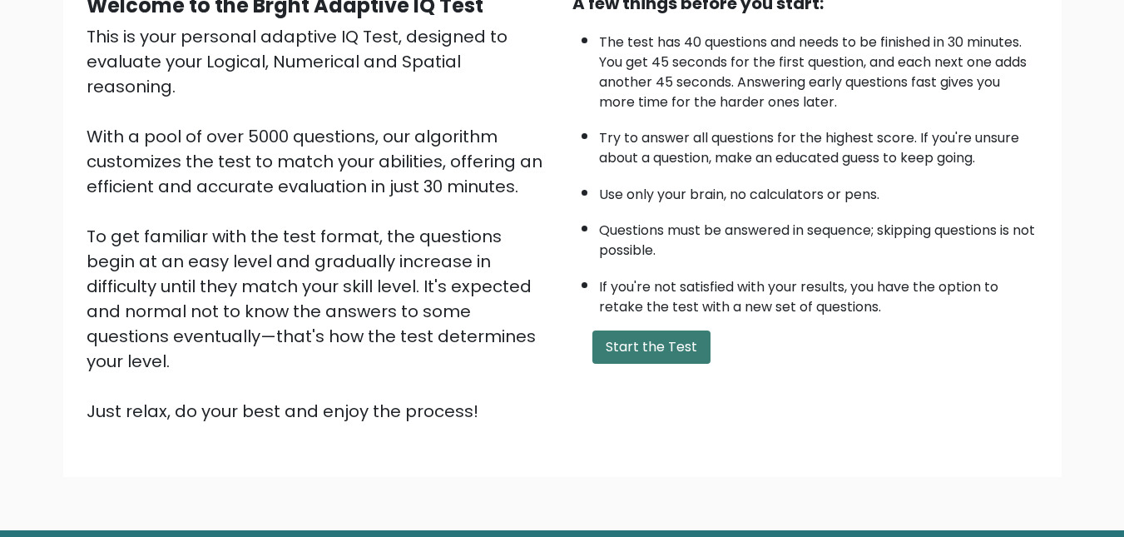
click at [658, 351] on button "Start the Test" at bounding box center [652, 346] width 118 height 33
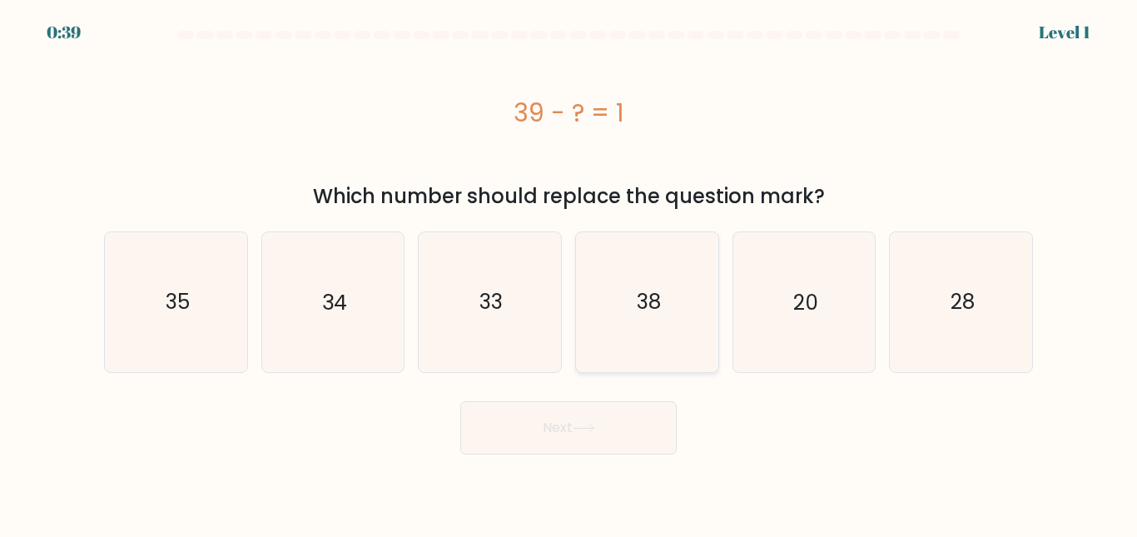
click at [632, 303] on icon "38" at bounding box center [647, 301] width 139 height 139
click at [569, 273] on input "d. 38" at bounding box center [568, 271] width 1 height 4
radio input "true"
click at [603, 412] on button "Next" at bounding box center [568, 427] width 216 height 53
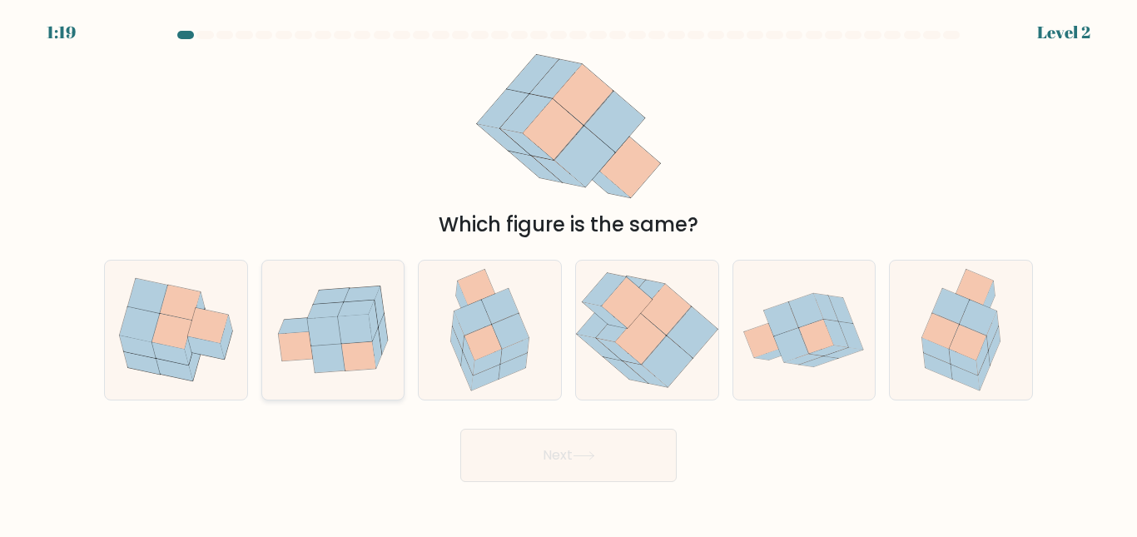
click at [383, 295] on icon at bounding box center [333, 329] width 142 height 115
click at [568, 273] on input "b." at bounding box center [568, 271] width 1 height 4
radio input "true"
click at [976, 360] on icon at bounding box center [967, 343] width 37 height 36
click at [569, 273] on input "f." at bounding box center [568, 271] width 1 height 4
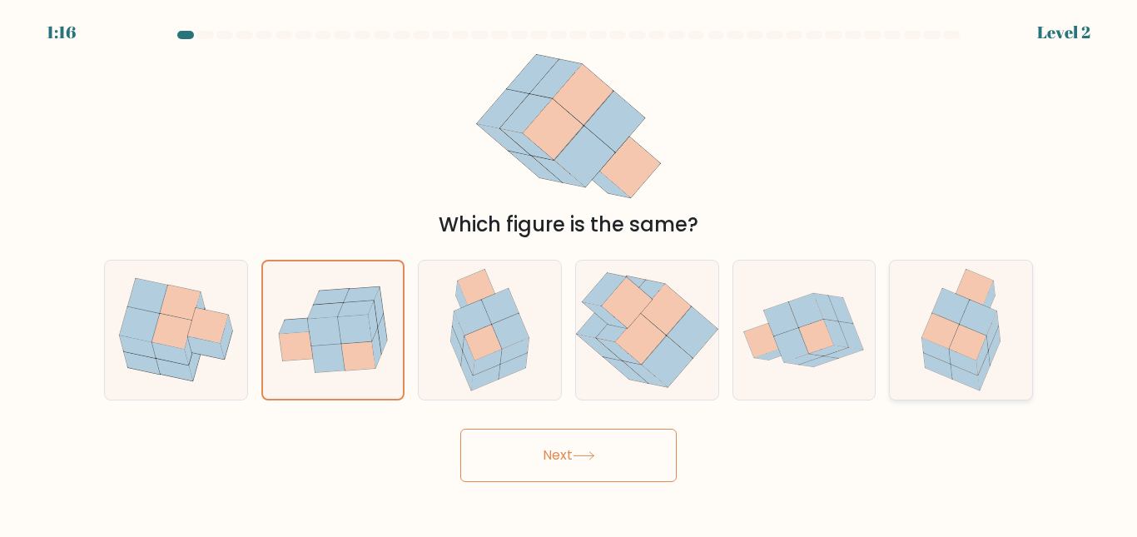
radio input "true"
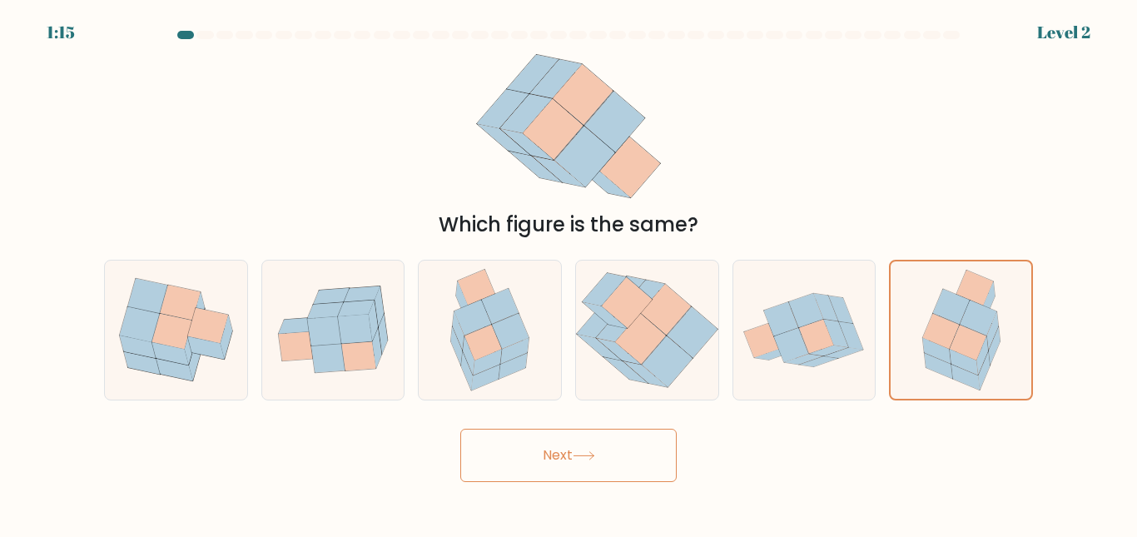
click at [573, 436] on button "Next" at bounding box center [568, 455] width 216 height 53
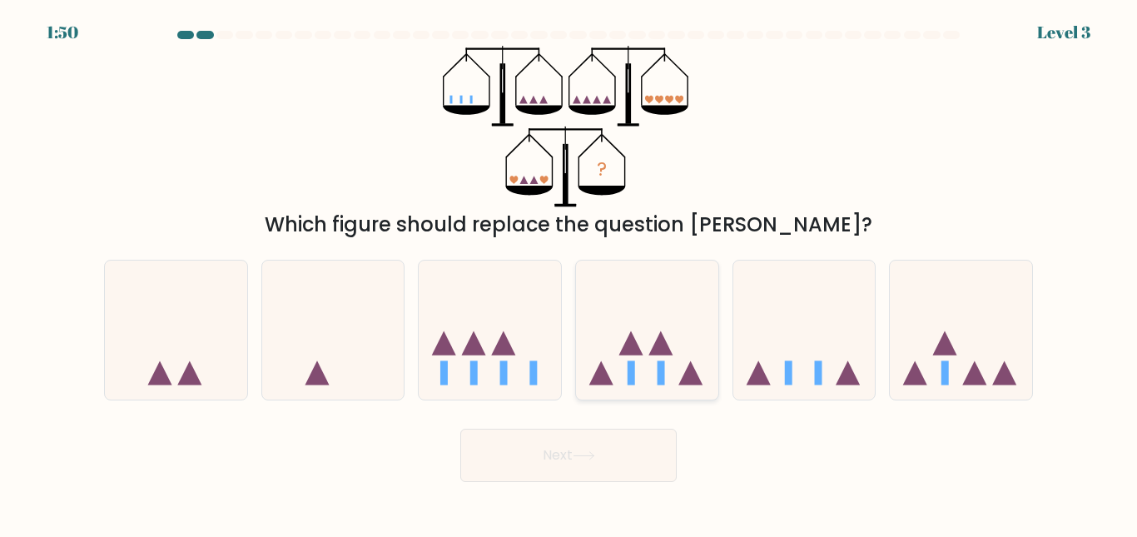
click at [669, 398] on div at bounding box center [647, 330] width 144 height 141
click at [569, 273] on input "d." at bounding box center [568, 271] width 1 height 4
radio input "true"
click at [629, 444] on button "Next" at bounding box center [568, 455] width 216 height 53
